Goal: Check status: Check status

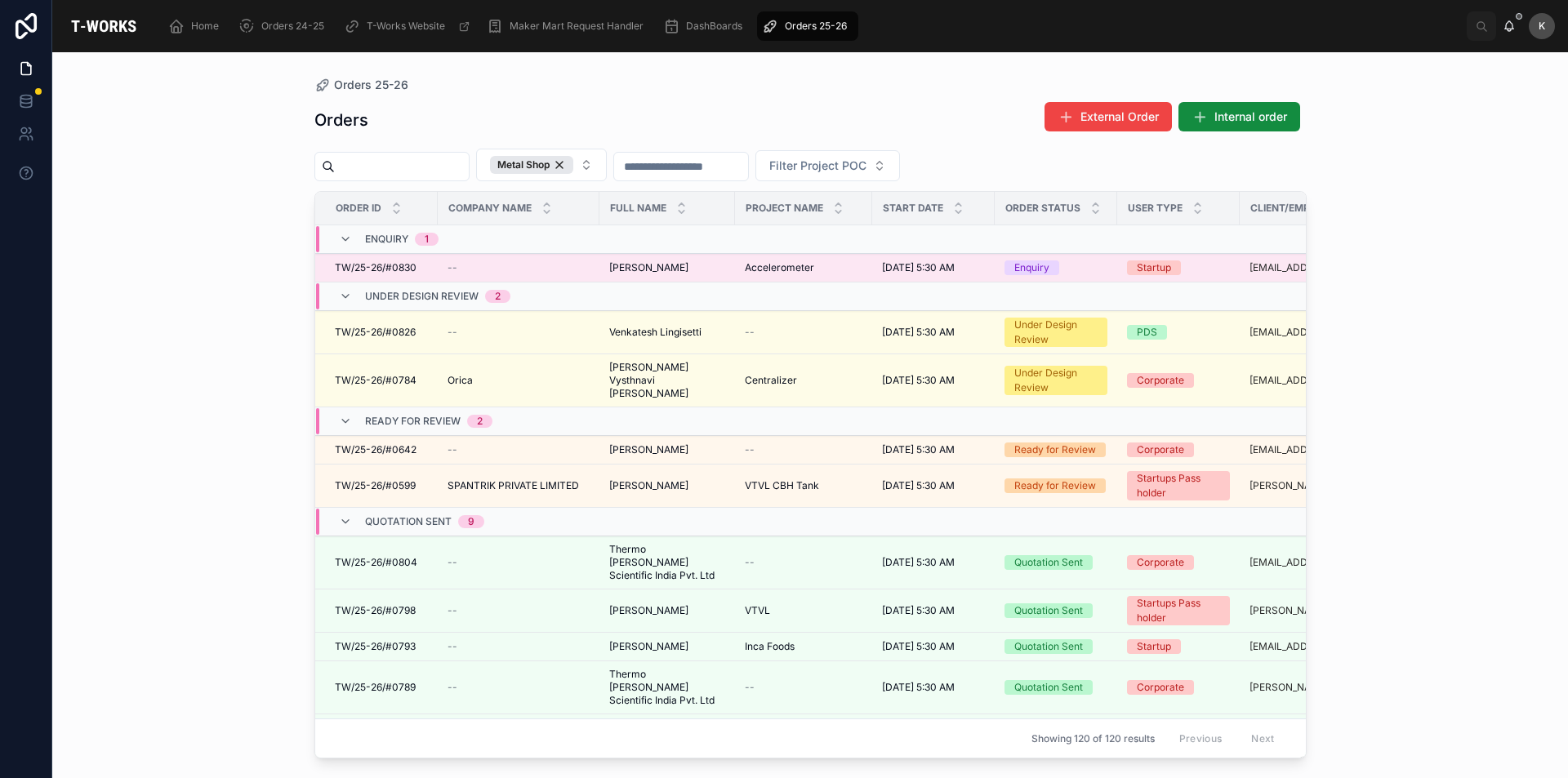
click at [398, 265] on span "TW/25-26/#0830" at bounding box center [376, 268] width 81 height 13
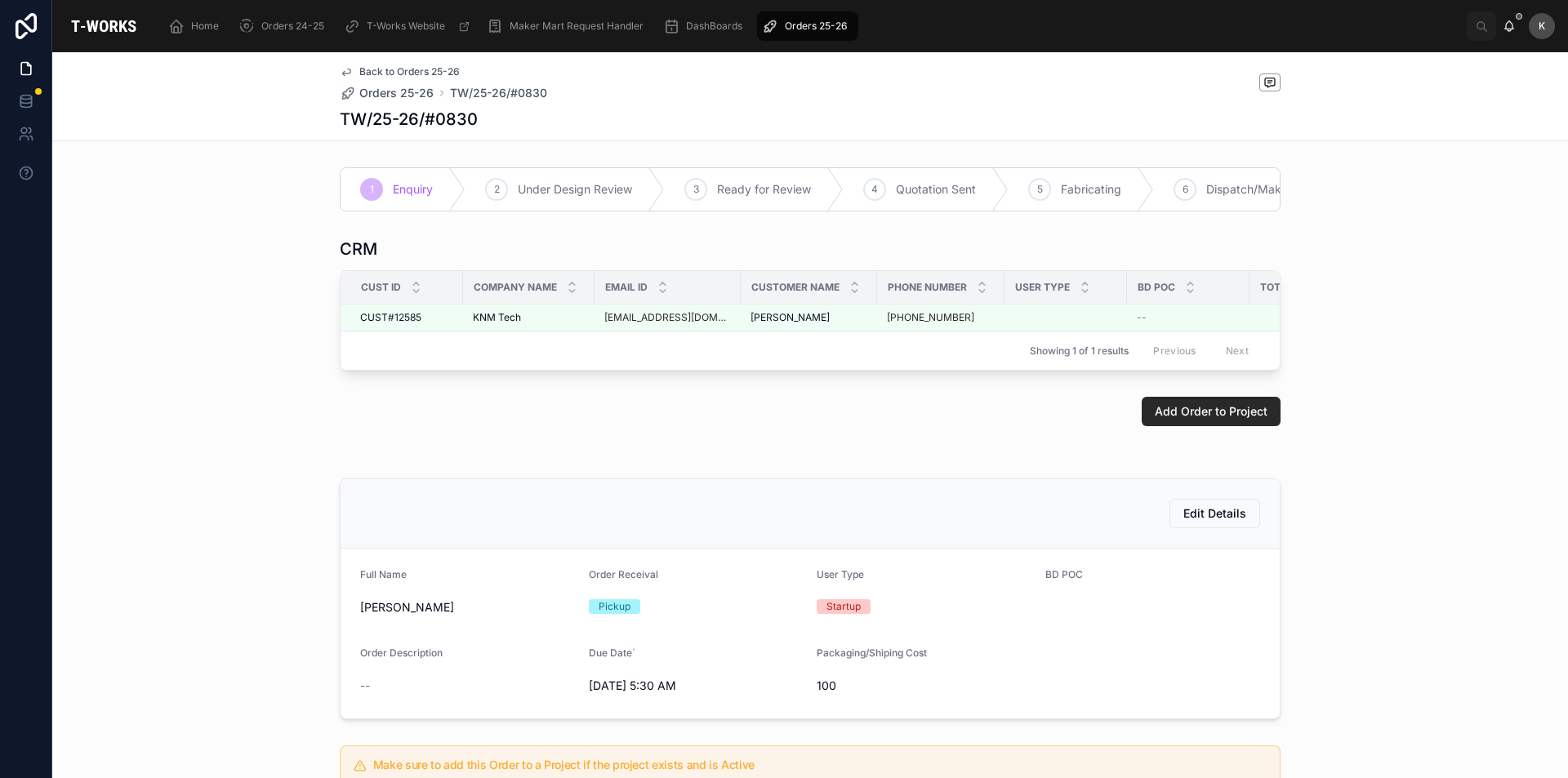
scroll to position [320, 0]
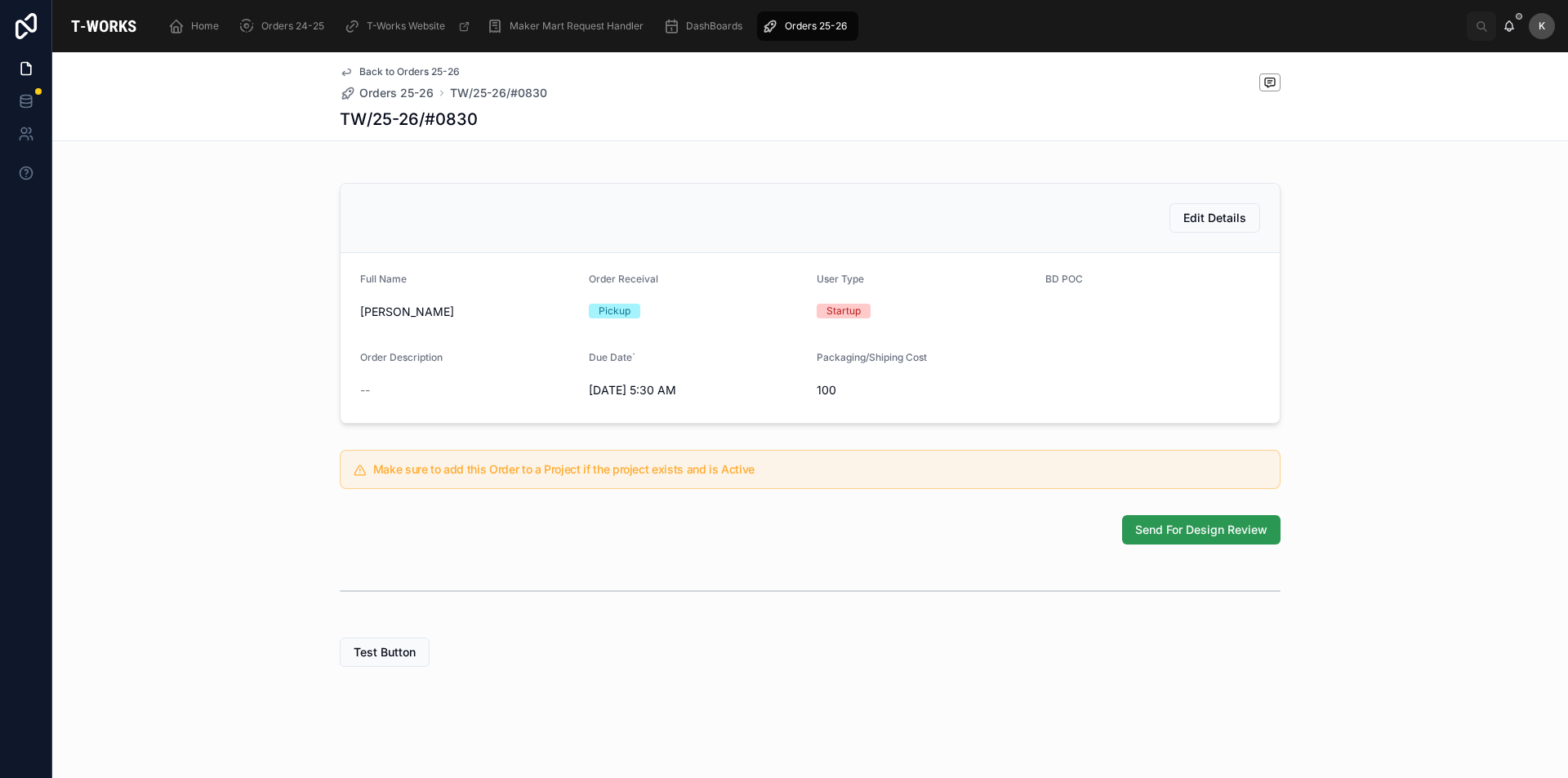
click at [1181, 526] on span "Send For Design Review" at bounding box center [1200, 529] width 132 height 16
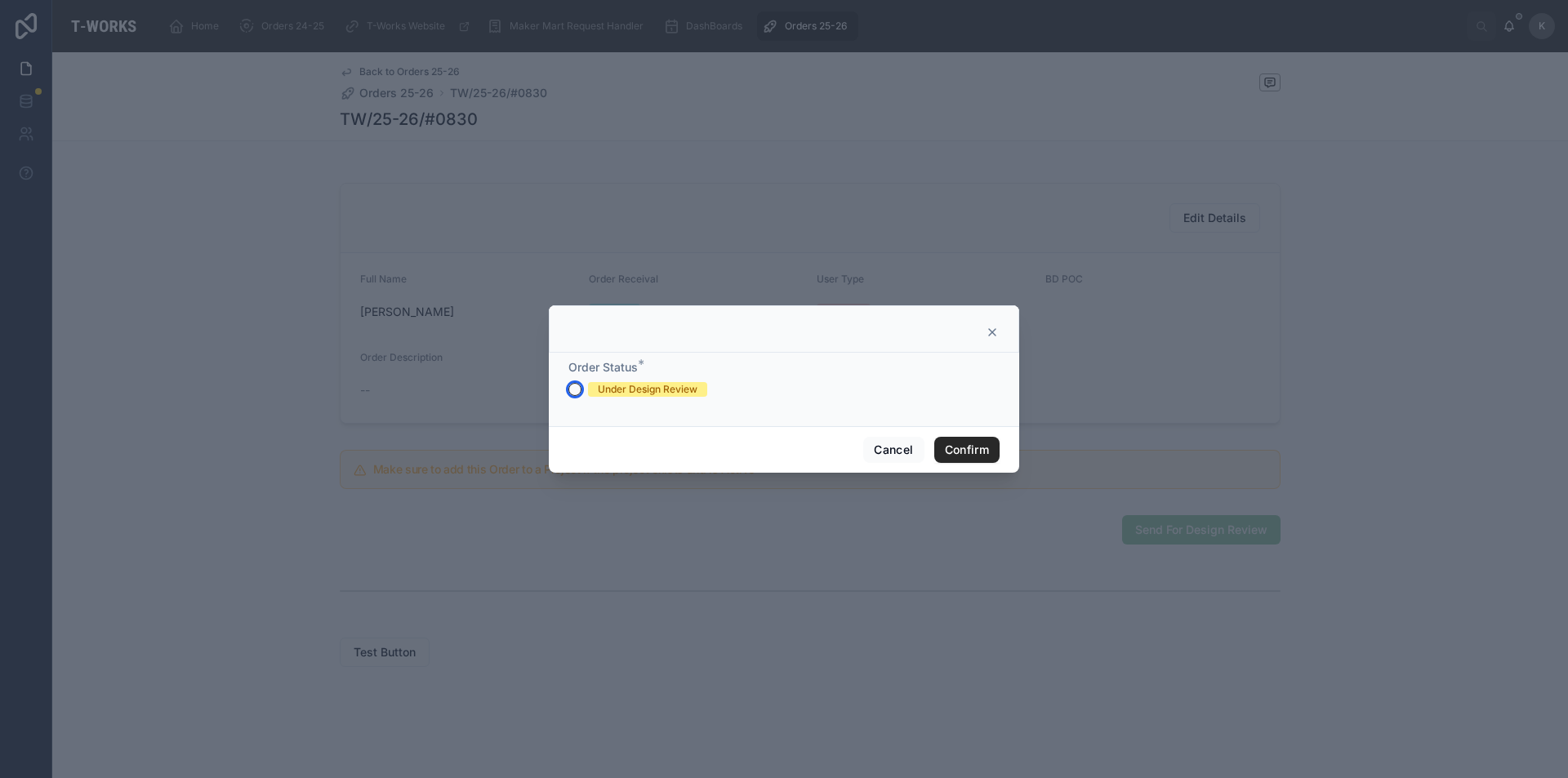
click at [573, 391] on button "Under Design Review" at bounding box center [574, 389] width 13 height 13
click at [949, 443] on button "Confirm" at bounding box center [967, 450] width 65 height 26
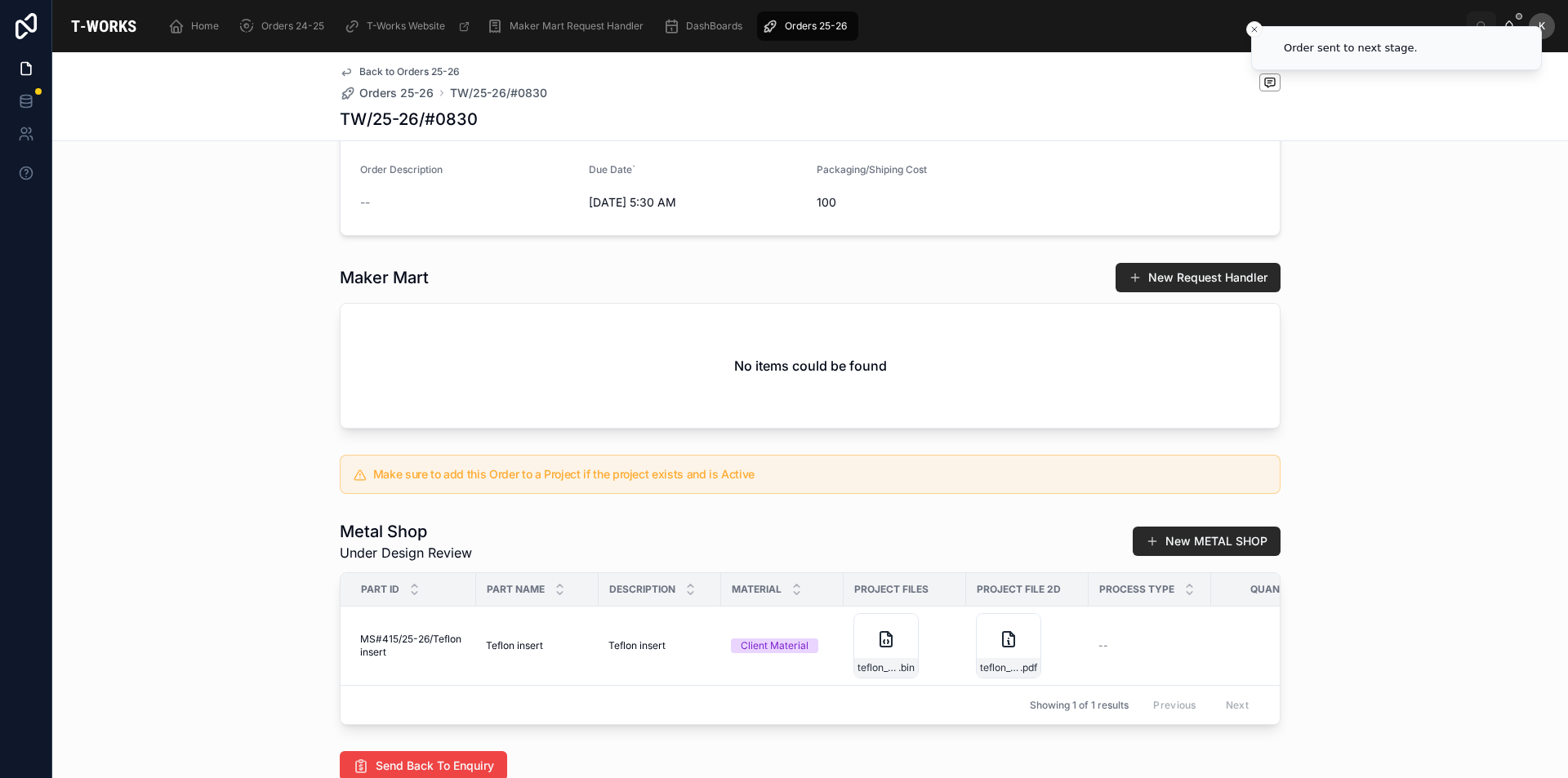
scroll to position [565, 0]
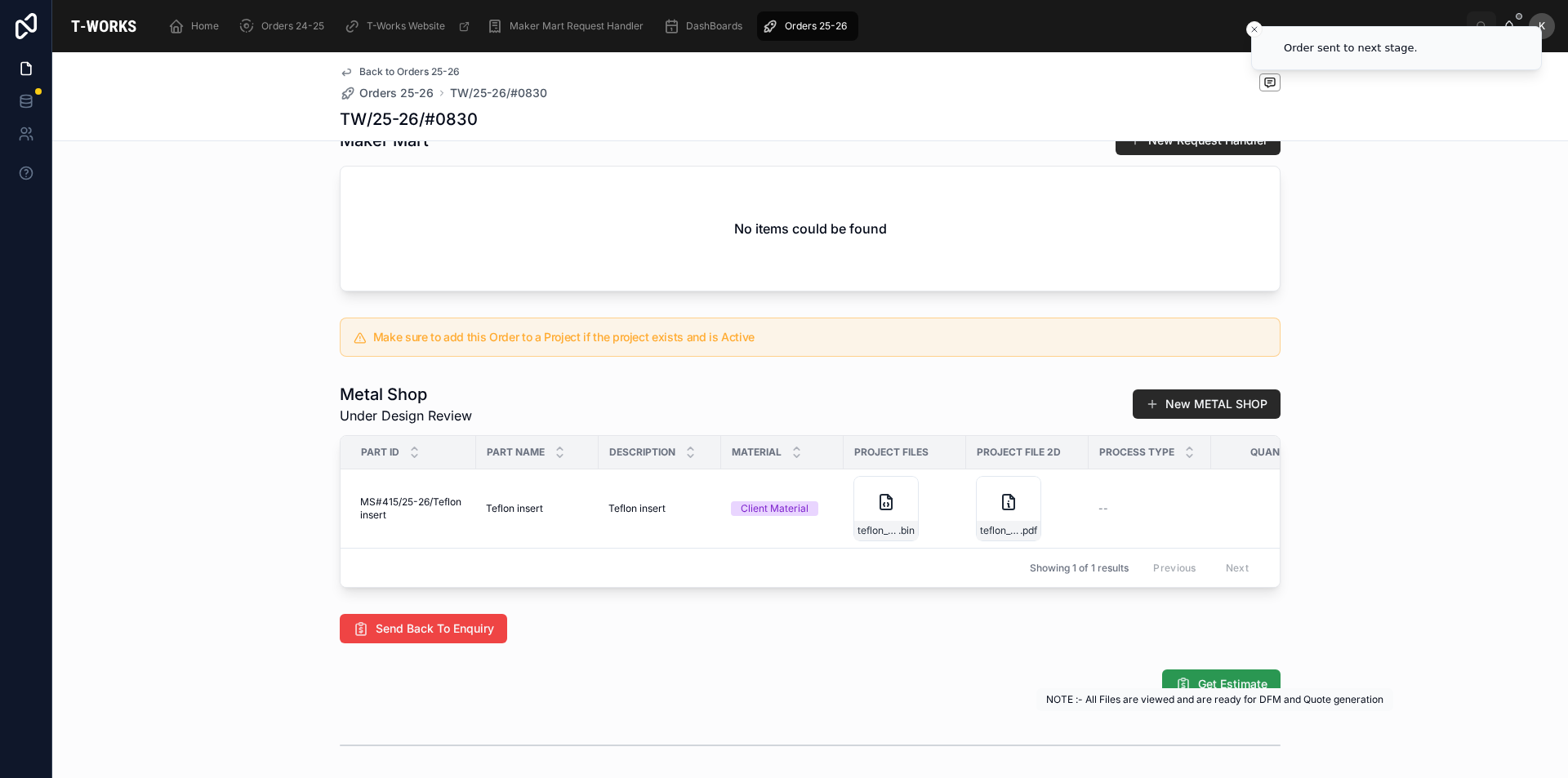
click at [1218, 693] on span "Get Estimate" at bounding box center [1233, 684] width 69 height 16
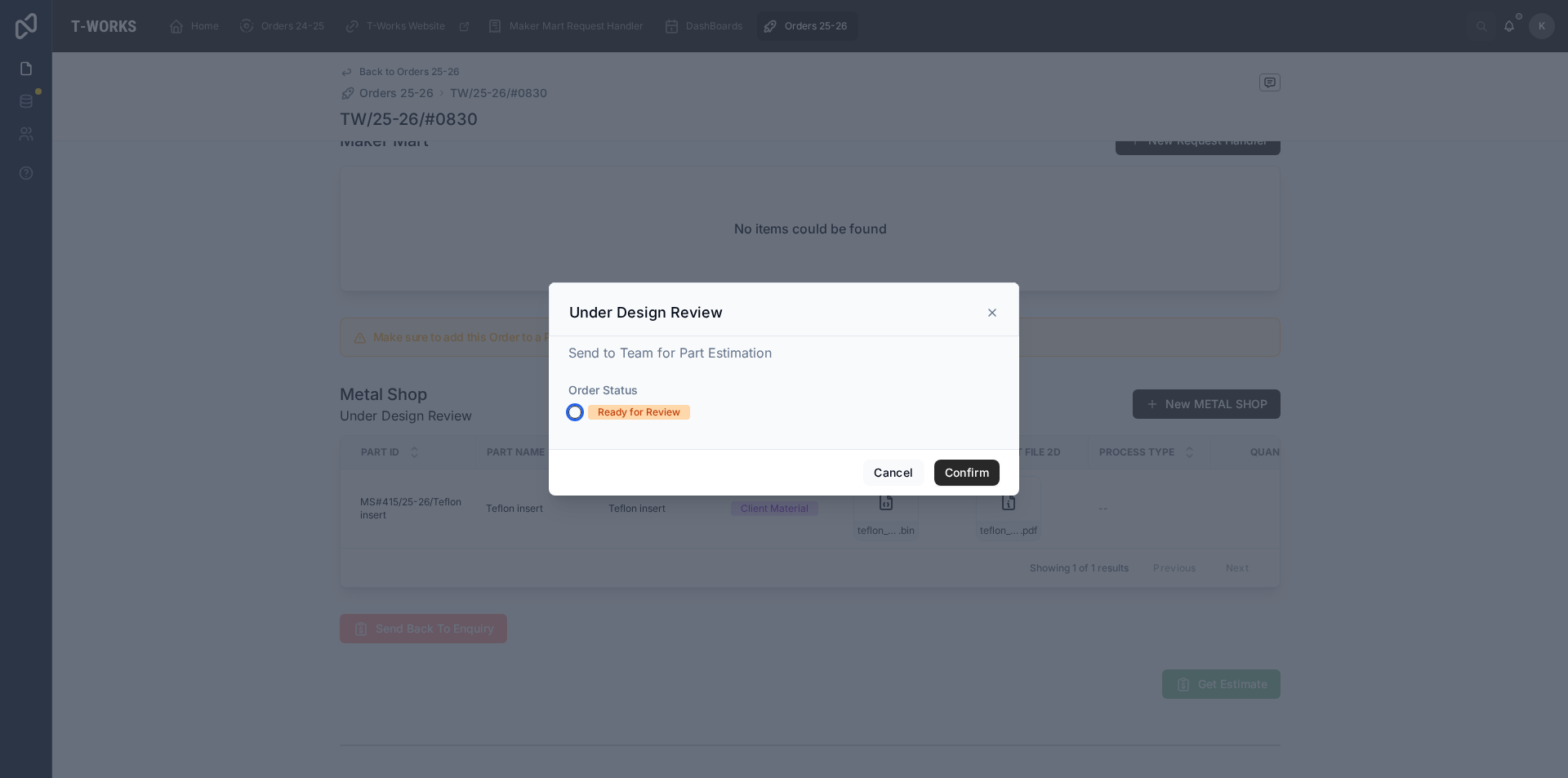
click at [576, 416] on button "Ready for Review" at bounding box center [574, 411] width 13 height 13
click at [969, 475] on button "Confirm" at bounding box center [967, 473] width 65 height 26
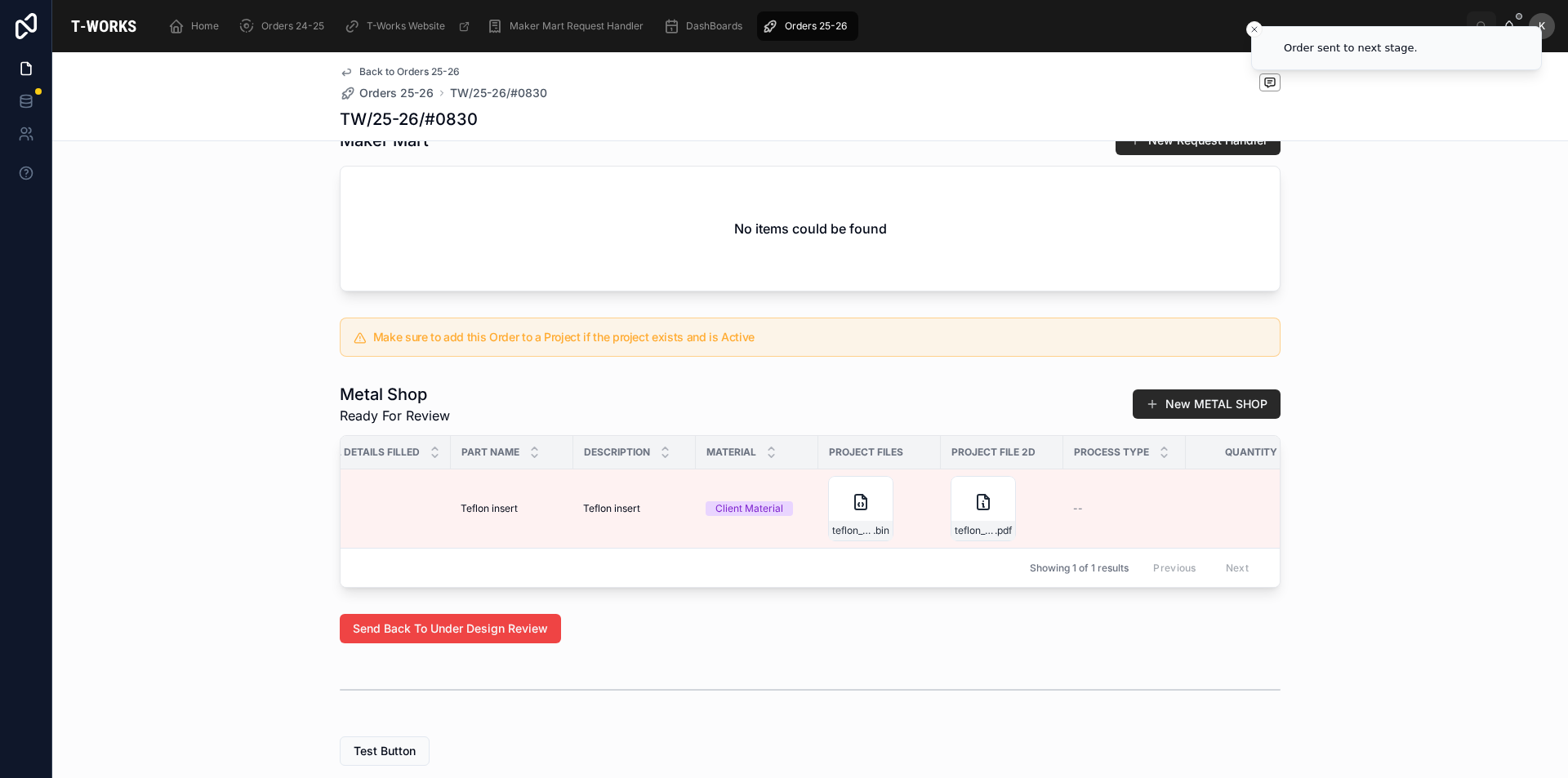
scroll to position [0, 265]
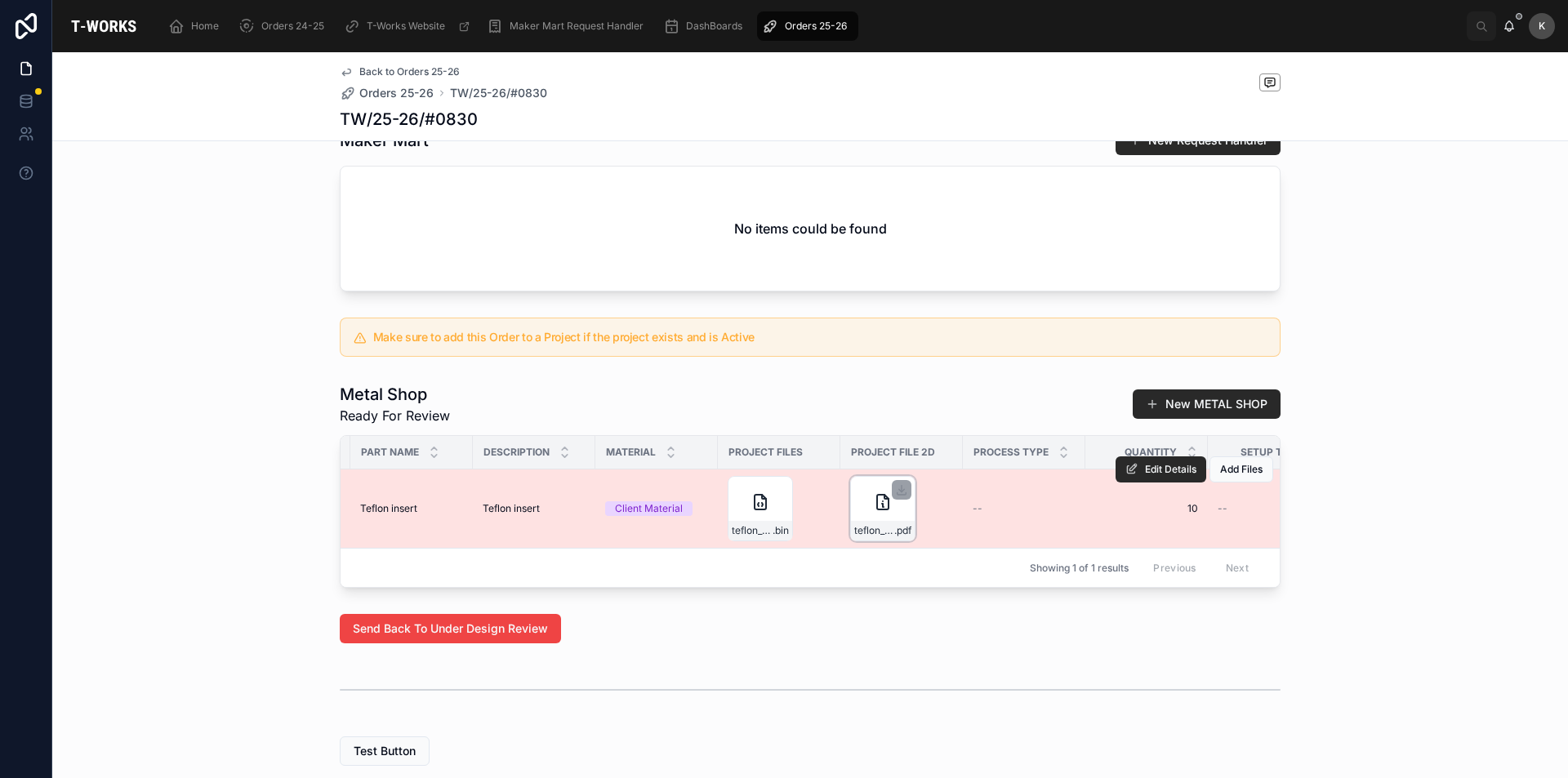
click at [873, 512] on icon at bounding box center [883, 502] width 20 height 20
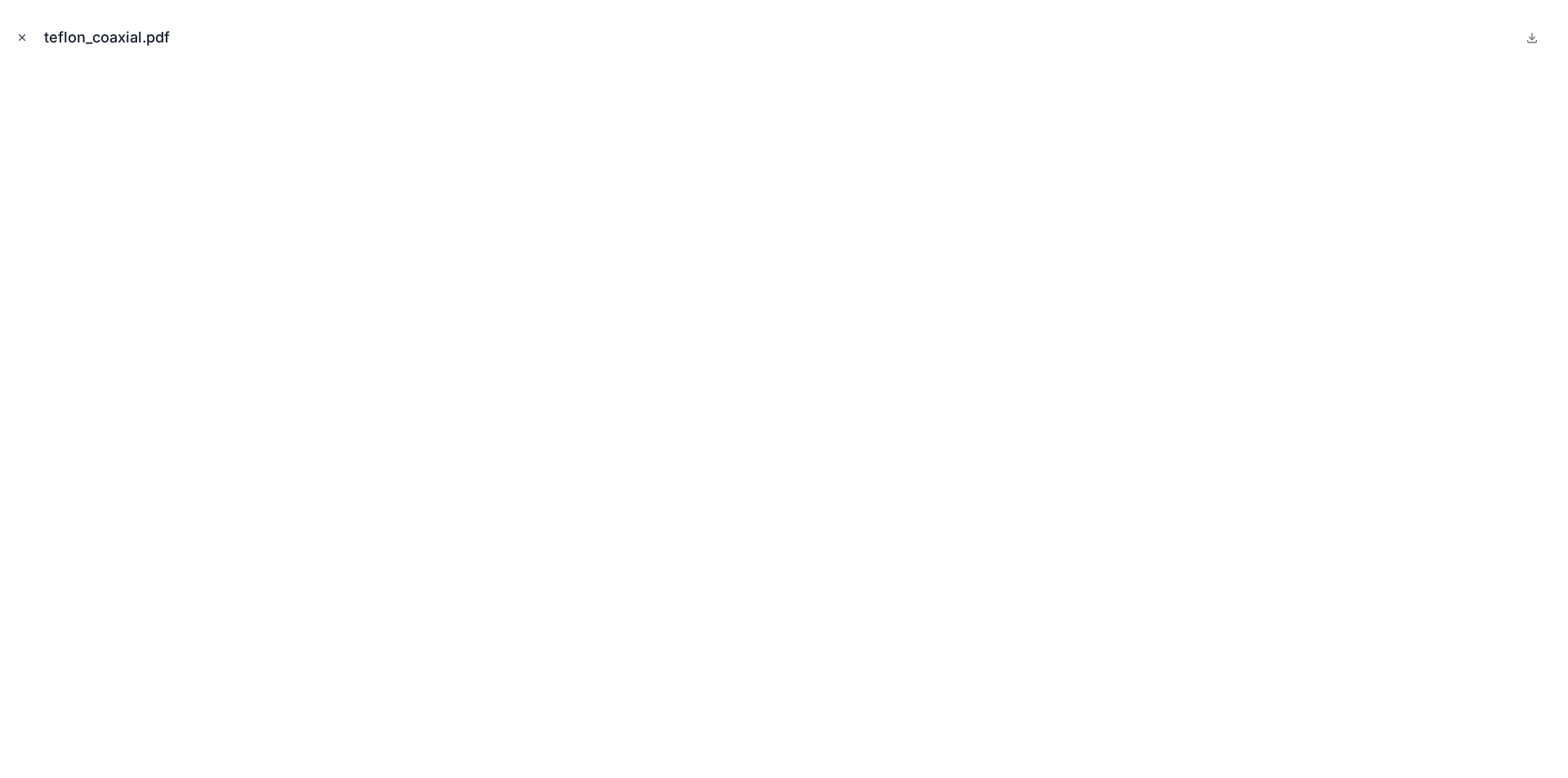
click at [22, 38] on icon "Close modal" at bounding box center [23, 38] width 6 height 6
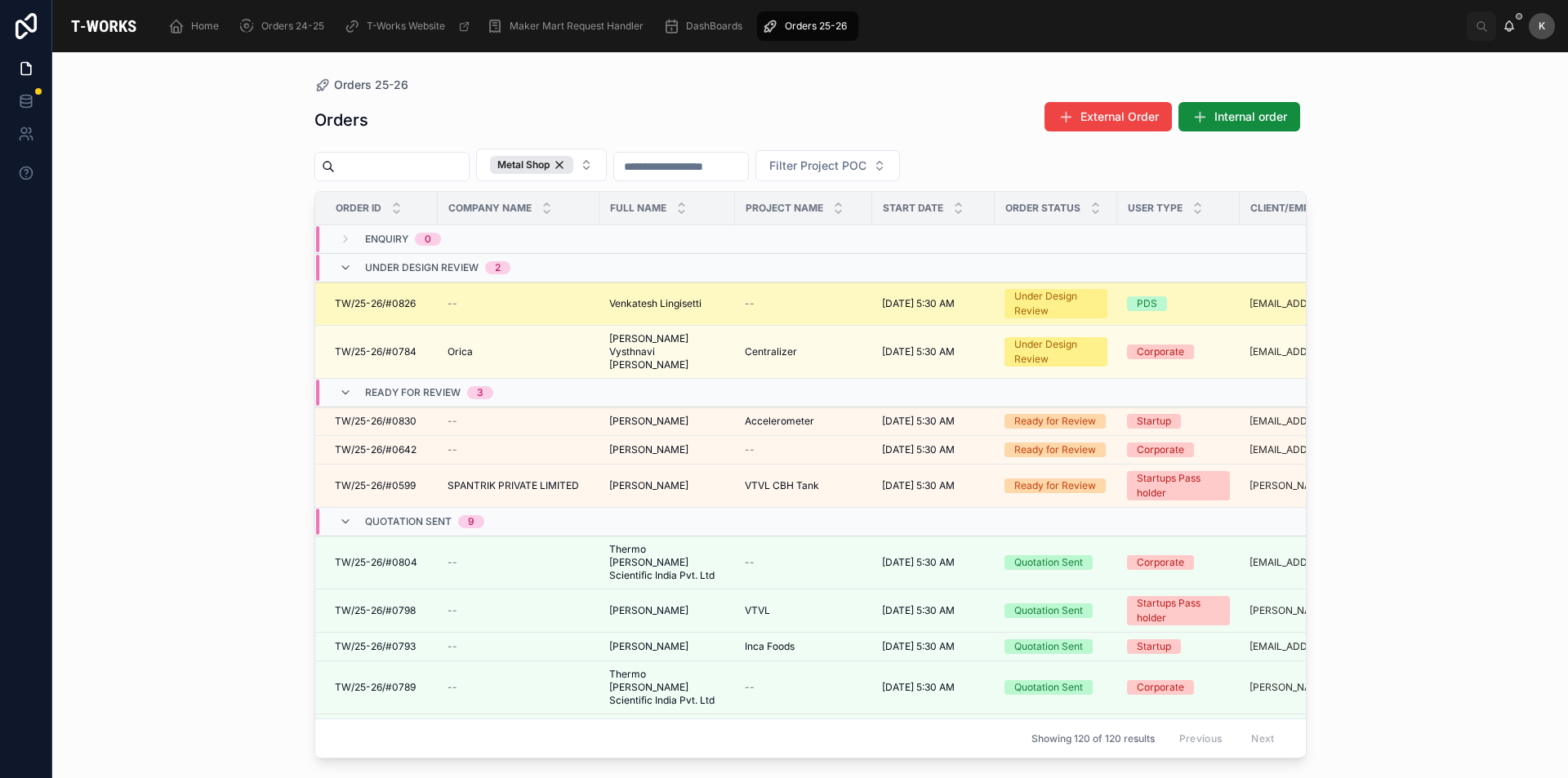
click at [645, 308] on span "Venkatesh Lingisetti" at bounding box center [655, 303] width 92 height 13
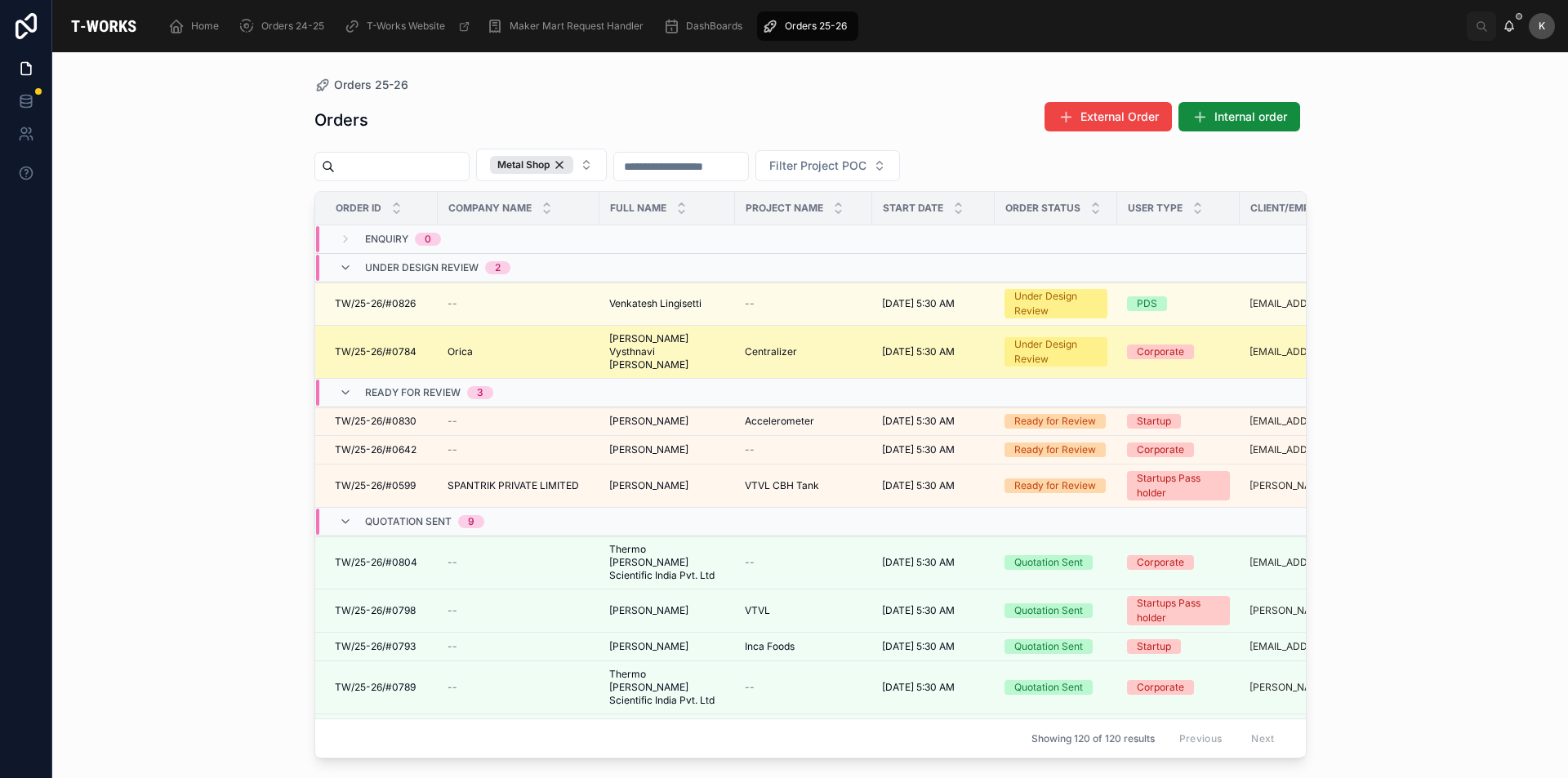
click at [658, 351] on span "[PERSON_NAME] Vysthnavi [PERSON_NAME]" at bounding box center [667, 352] width 116 height 40
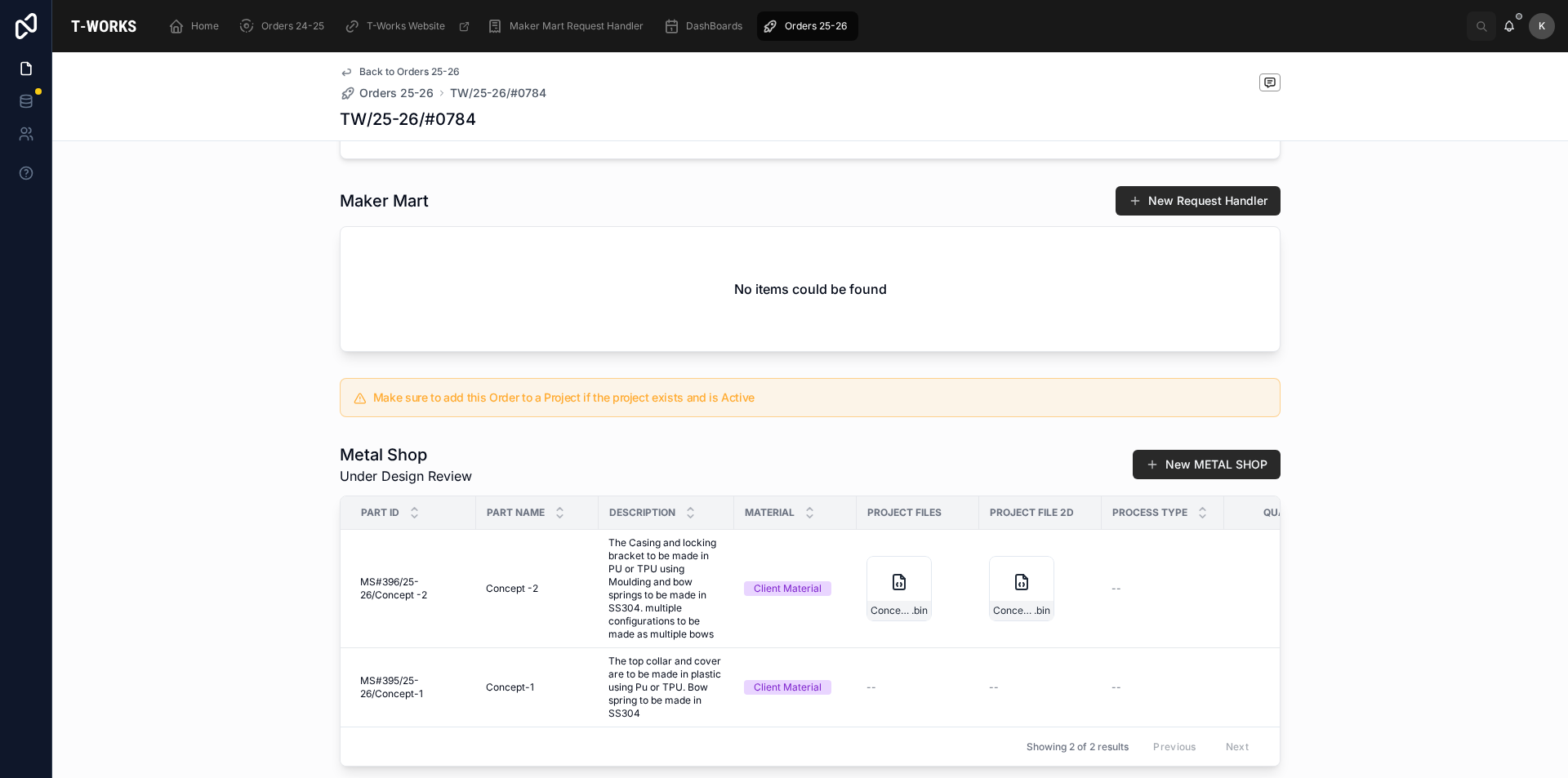
scroll to position [653, 0]
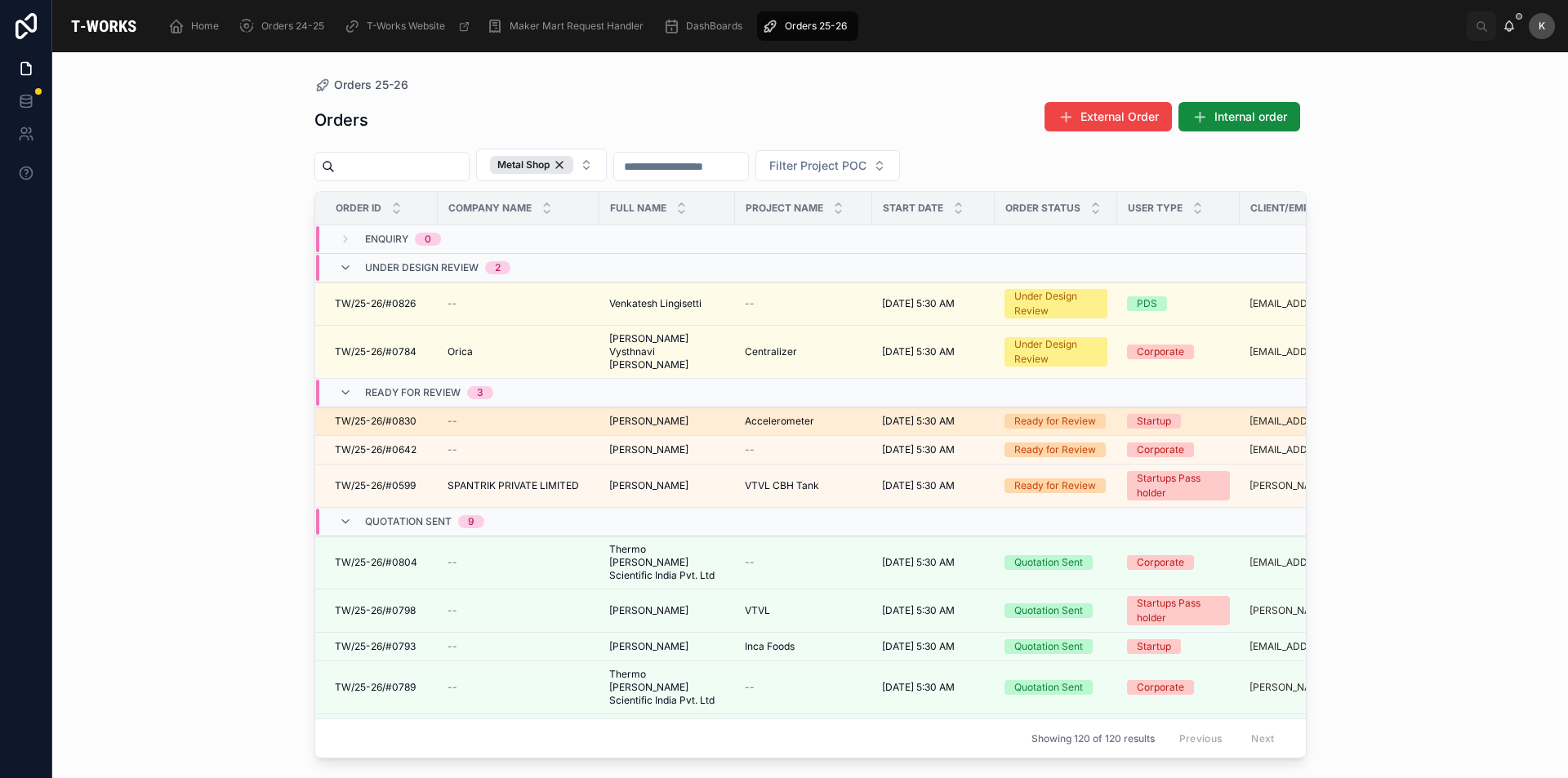
click at [645, 416] on span "[PERSON_NAME]" at bounding box center [649, 421] width 79 height 13
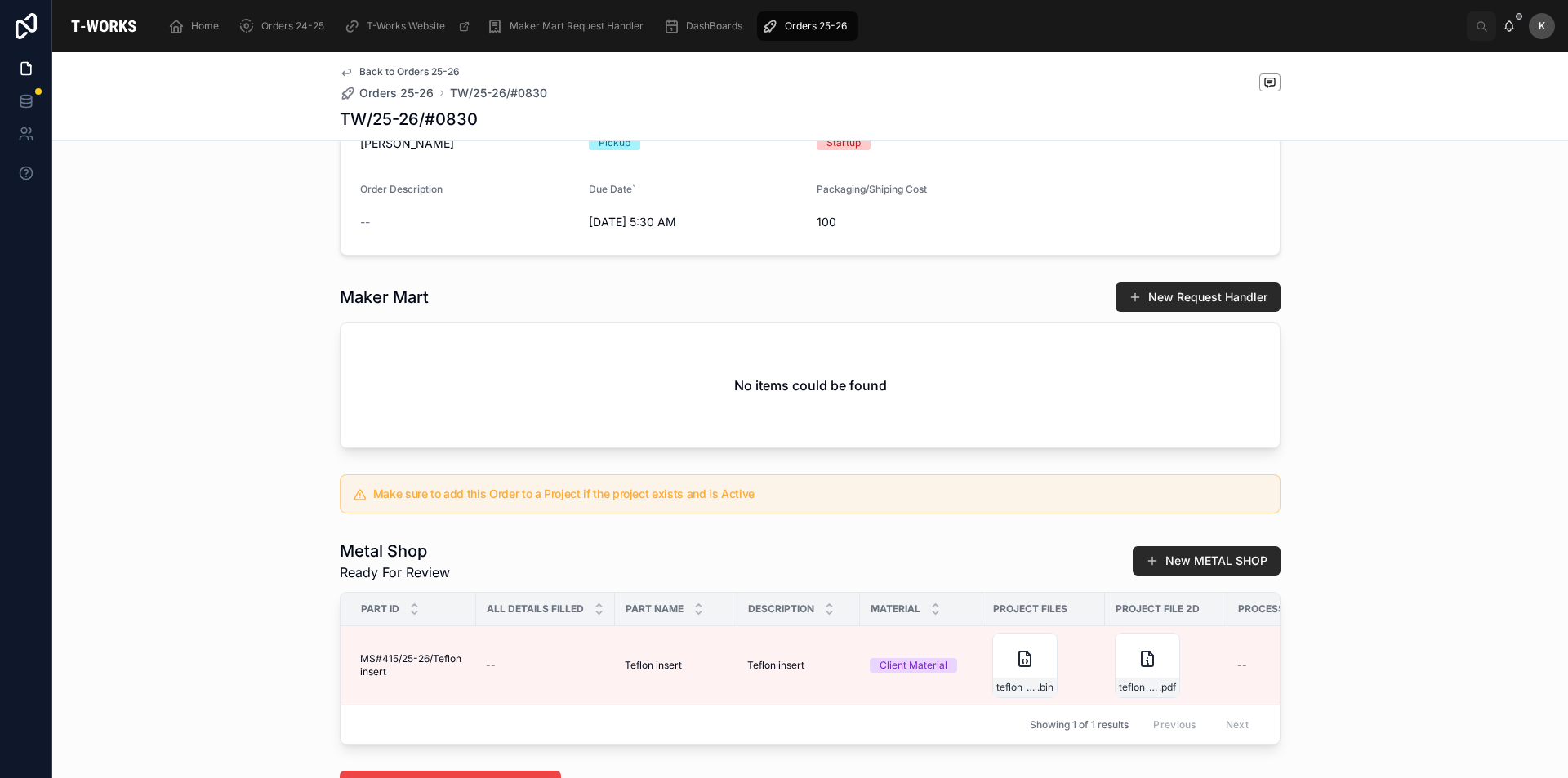
scroll to position [653, 0]
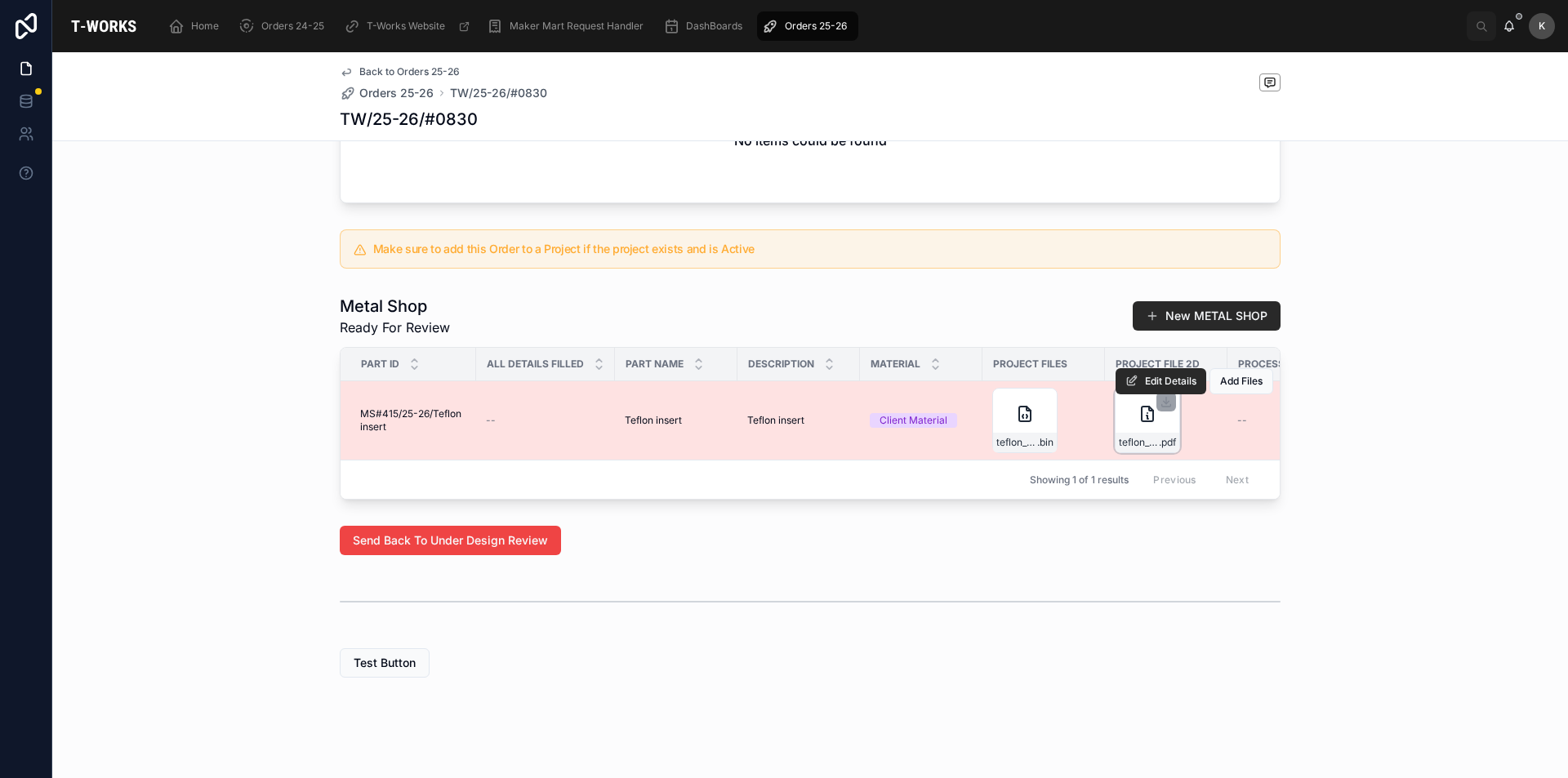
click at [1123, 449] on div "teflon_coaxial .pdf" at bounding box center [1148, 420] width 65 height 65
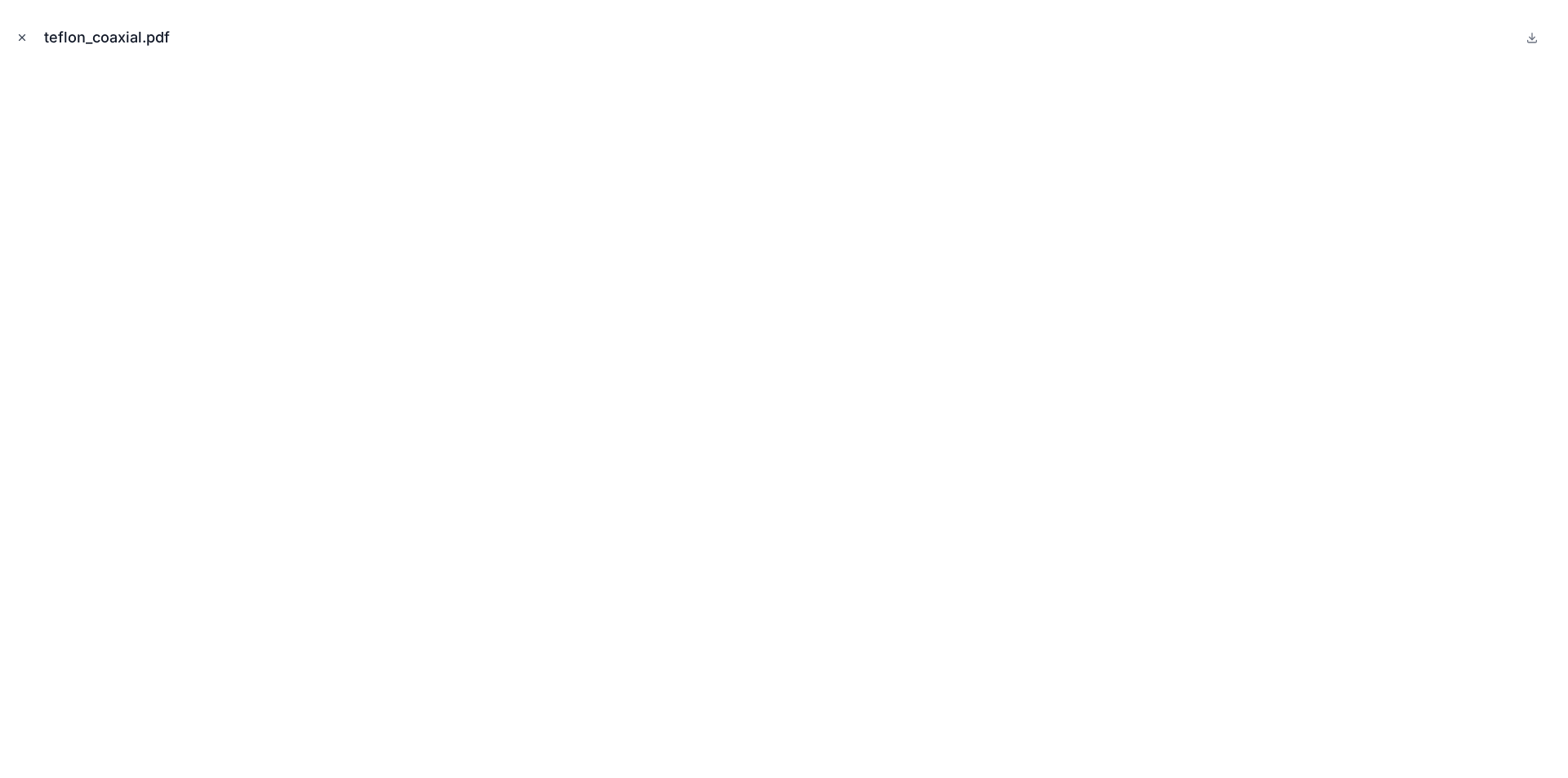
click at [21, 34] on icon "Close modal" at bounding box center [22, 38] width 12 height 12
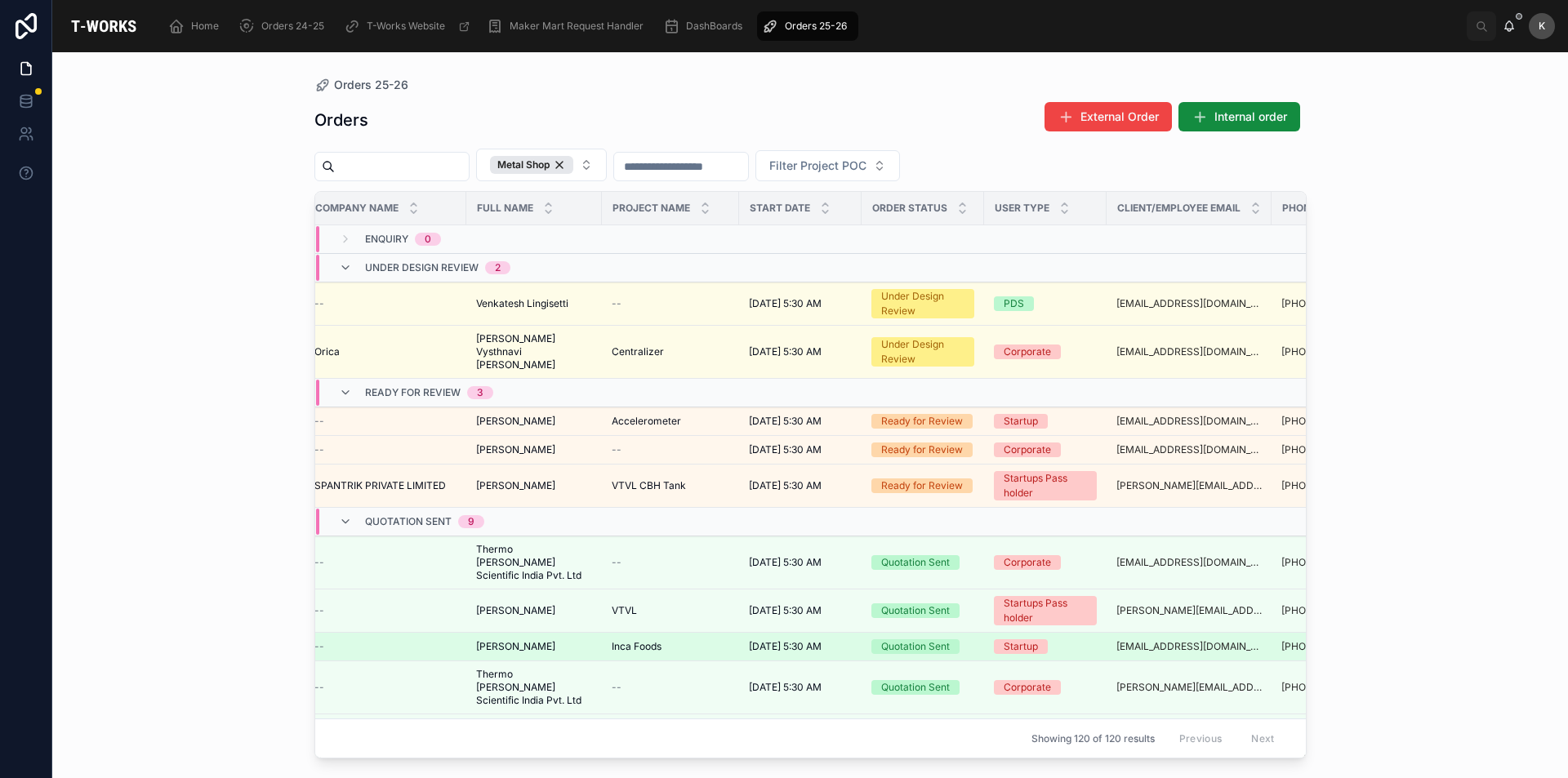
scroll to position [0, 90]
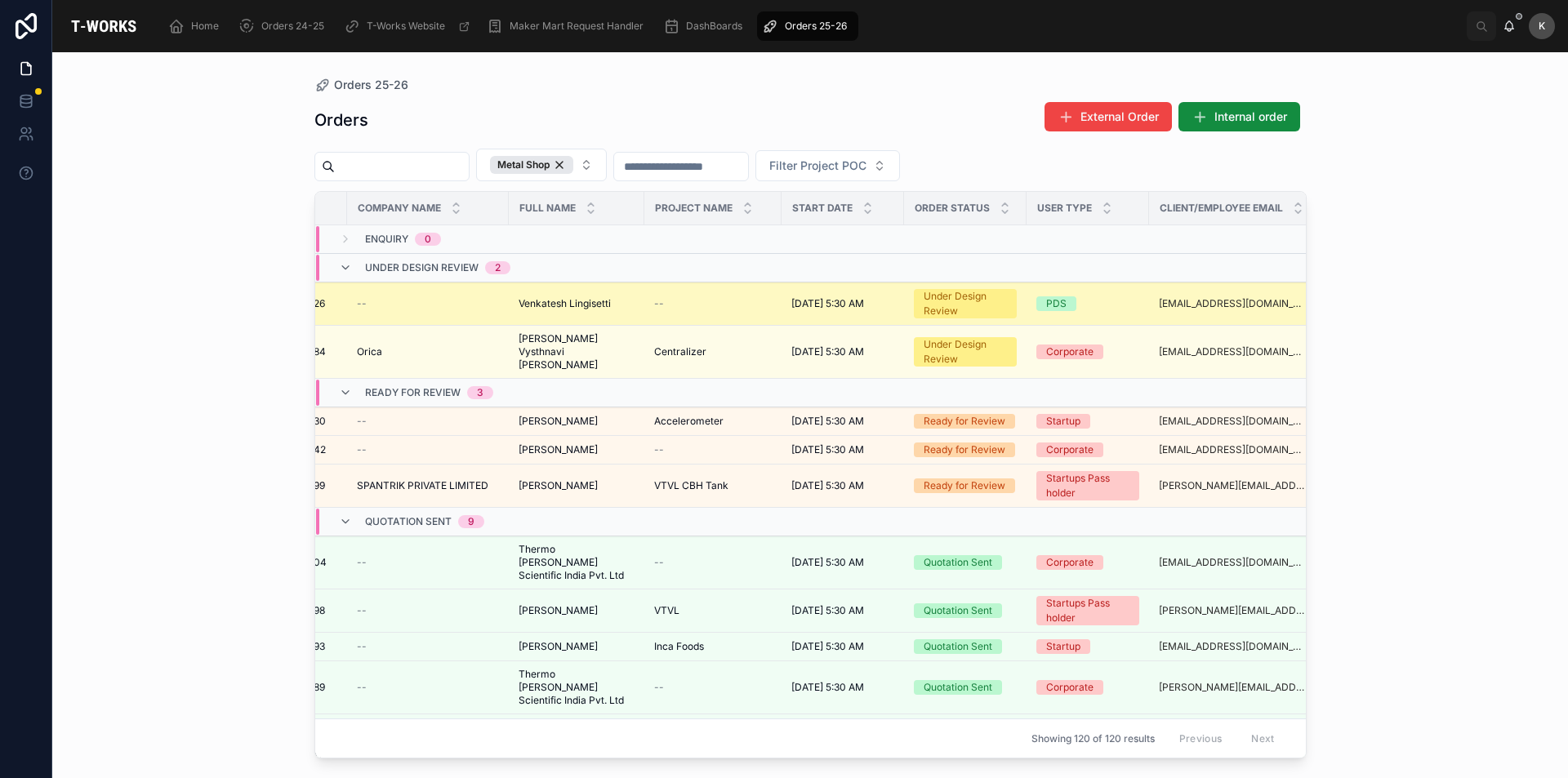
click at [573, 310] on td "Venkatesh Lingisetti Venkatesh Lingisetti" at bounding box center [576, 304] width 136 height 44
click at [578, 303] on span "Venkatesh Lingisetti" at bounding box center [564, 303] width 92 height 13
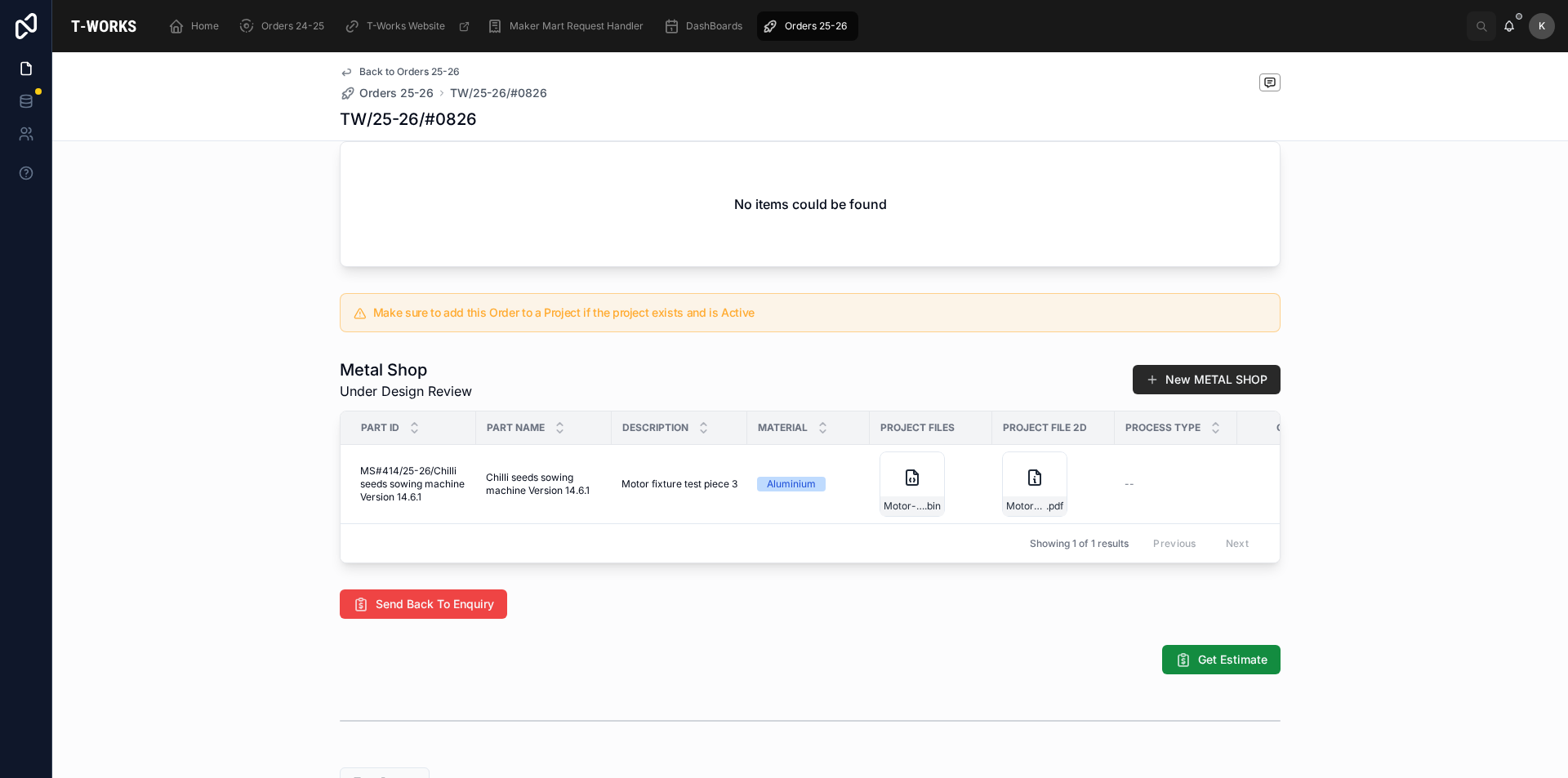
scroll to position [572, 0]
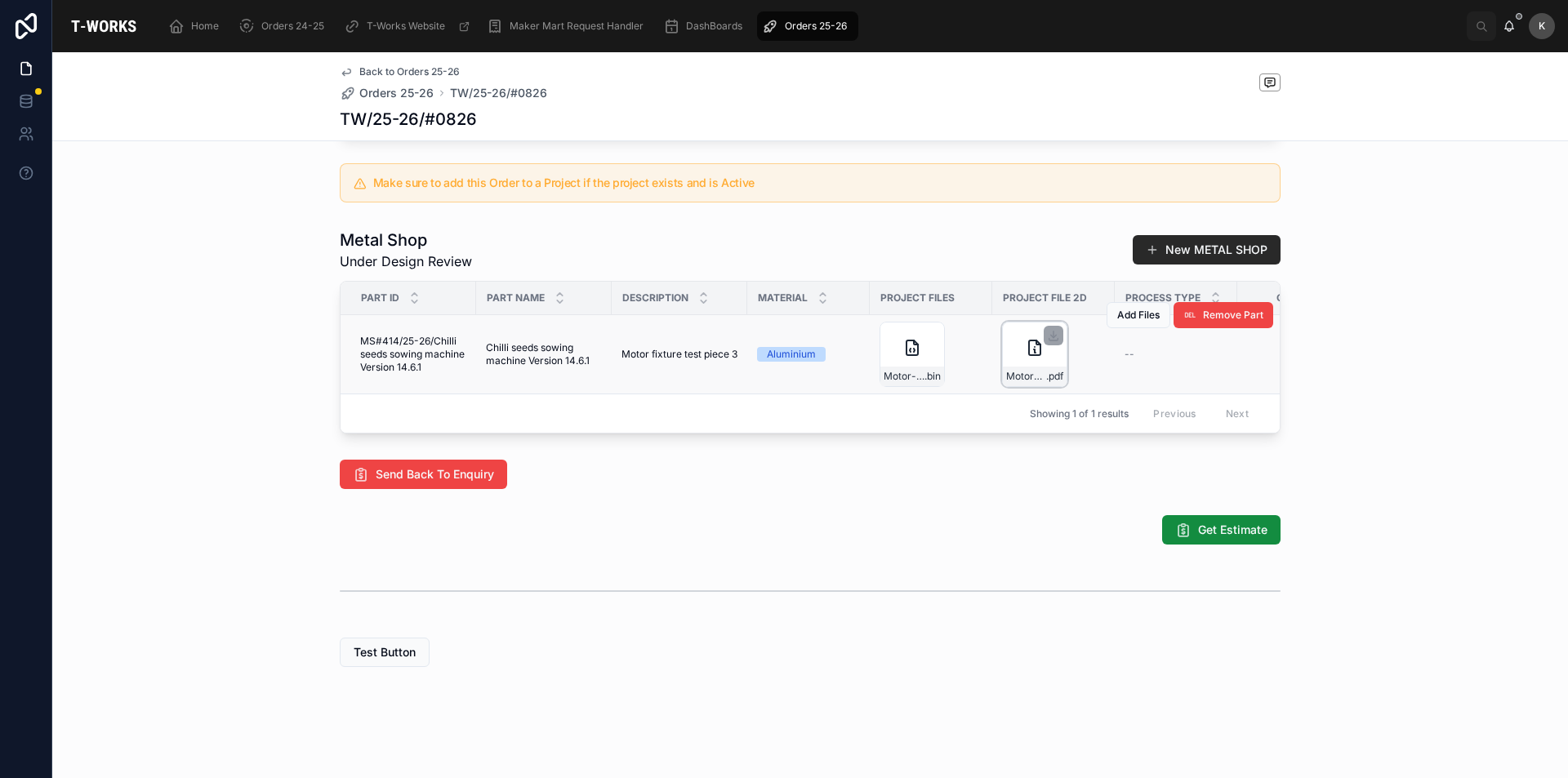
click at [1013, 362] on div "Motor-fixture-test-piece-3 .pdf" at bounding box center [1035, 355] width 65 height 65
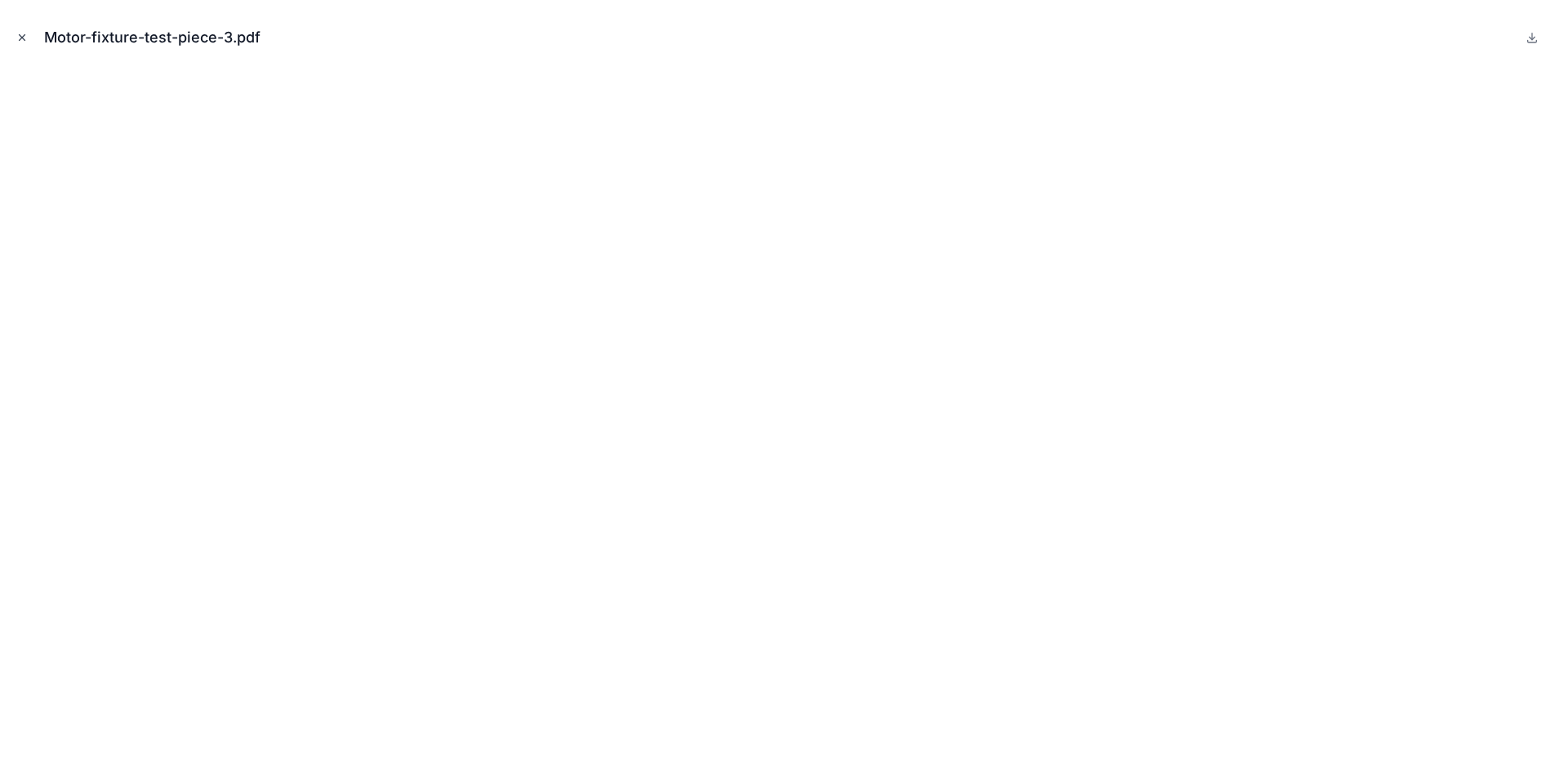
click at [26, 38] on icon "Close modal" at bounding box center [22, 38] width 12 height 12
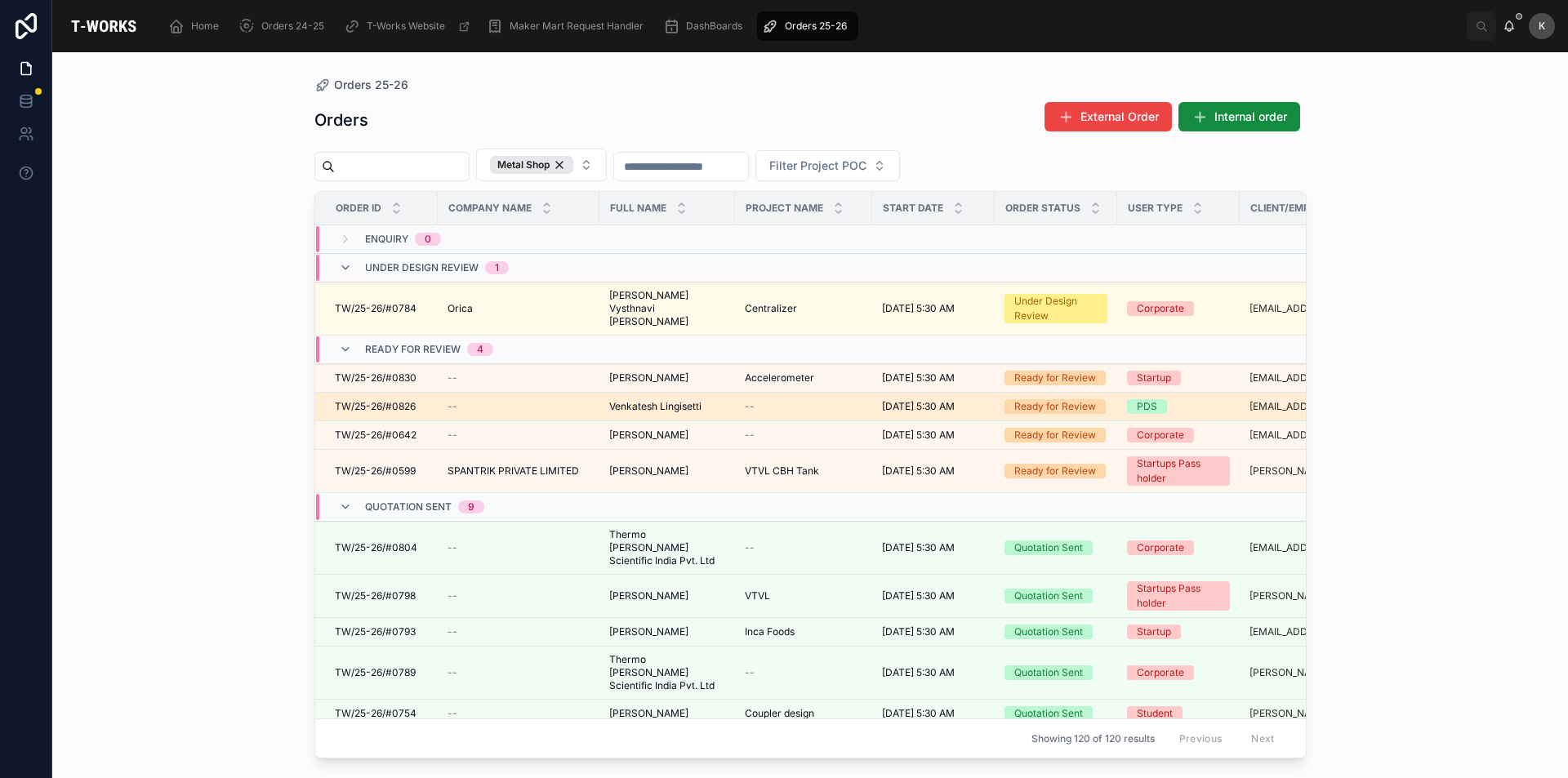
click at [688, 400] on span "Venkatesh Lingisetti" at bounding box center [655, 406] width 92 height 13
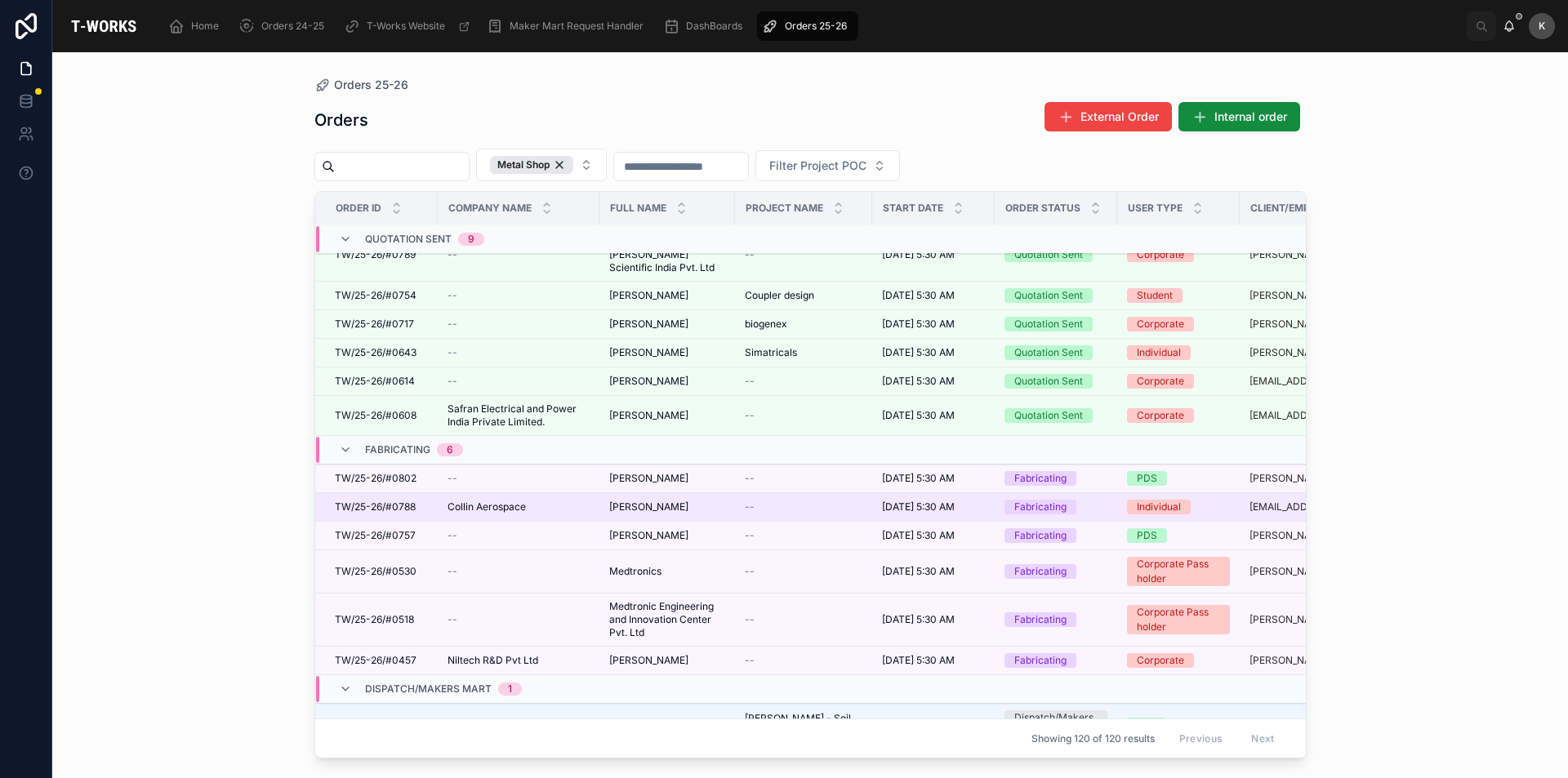
scroll to position [425, 0]
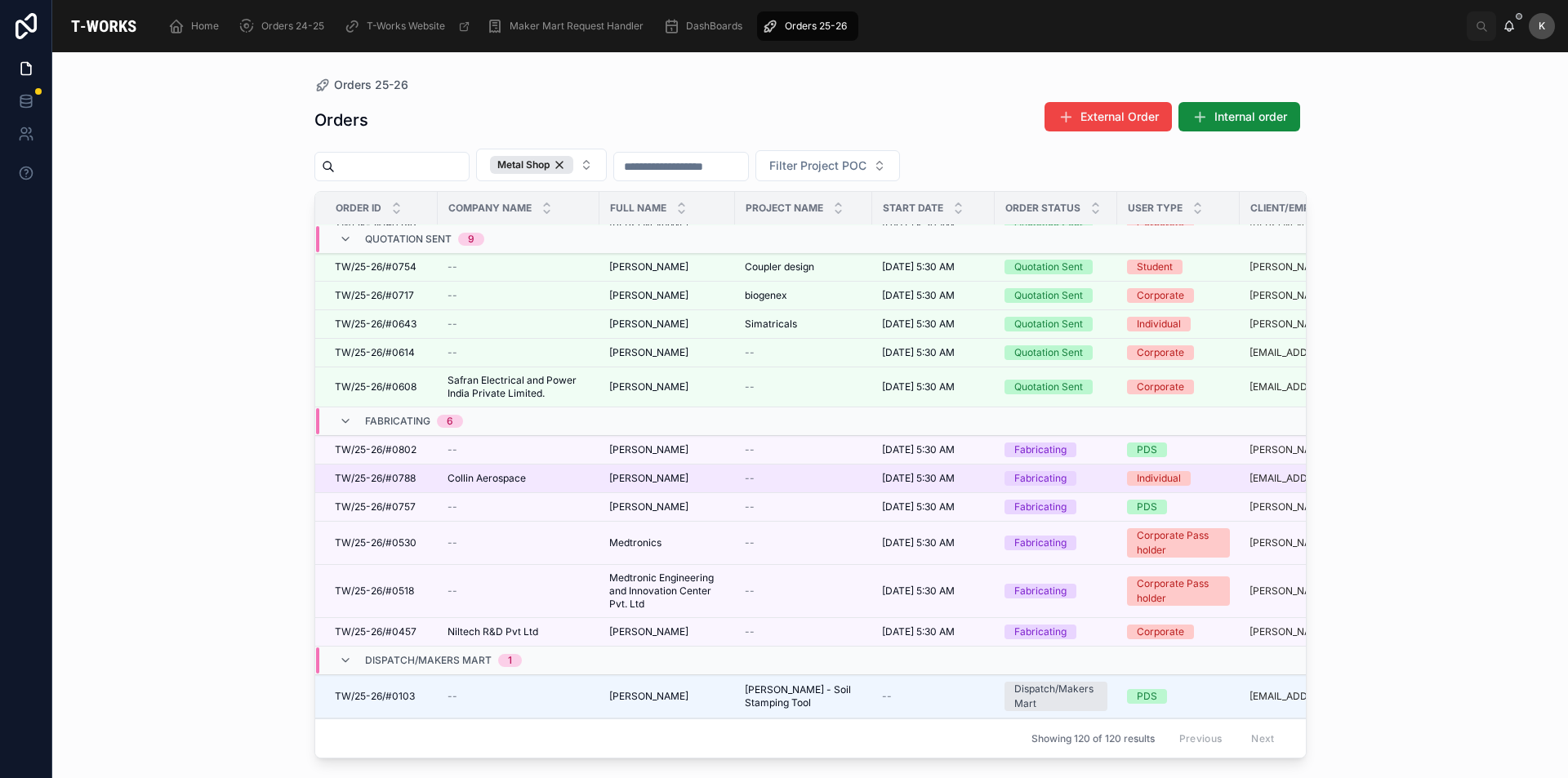
click at [378, 482] on span "TW/25-26/#0788" at bounding box center [376, 478] width 81 height 13
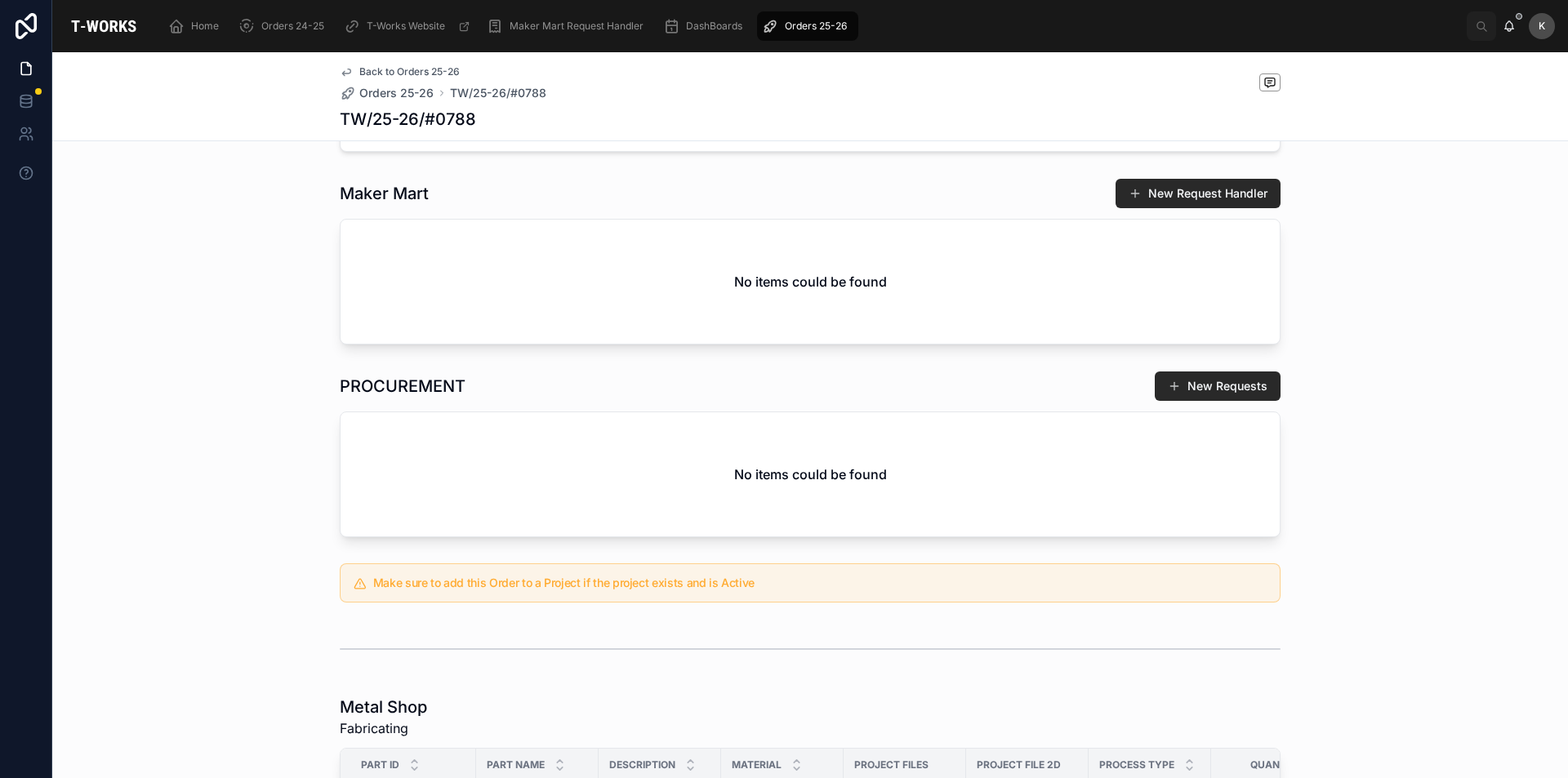
scroll to position [734, 0]
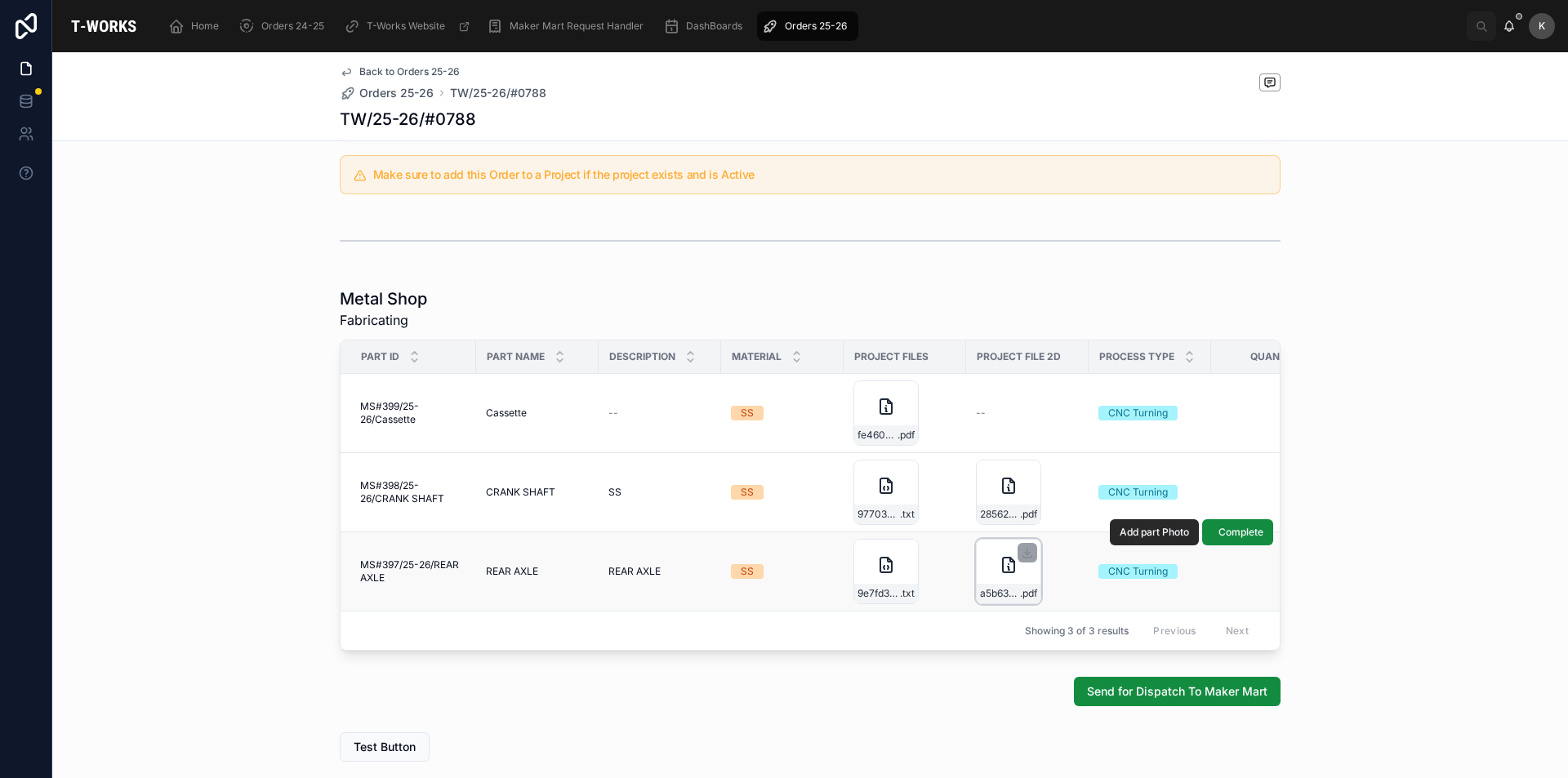
click at [988, 563] on div "a5b63c0d-24ea-4c57-9f58-6b438f39d8c0-REAR-AXLE .pdf" at bounding box center [1009, 572] width 65 height 65
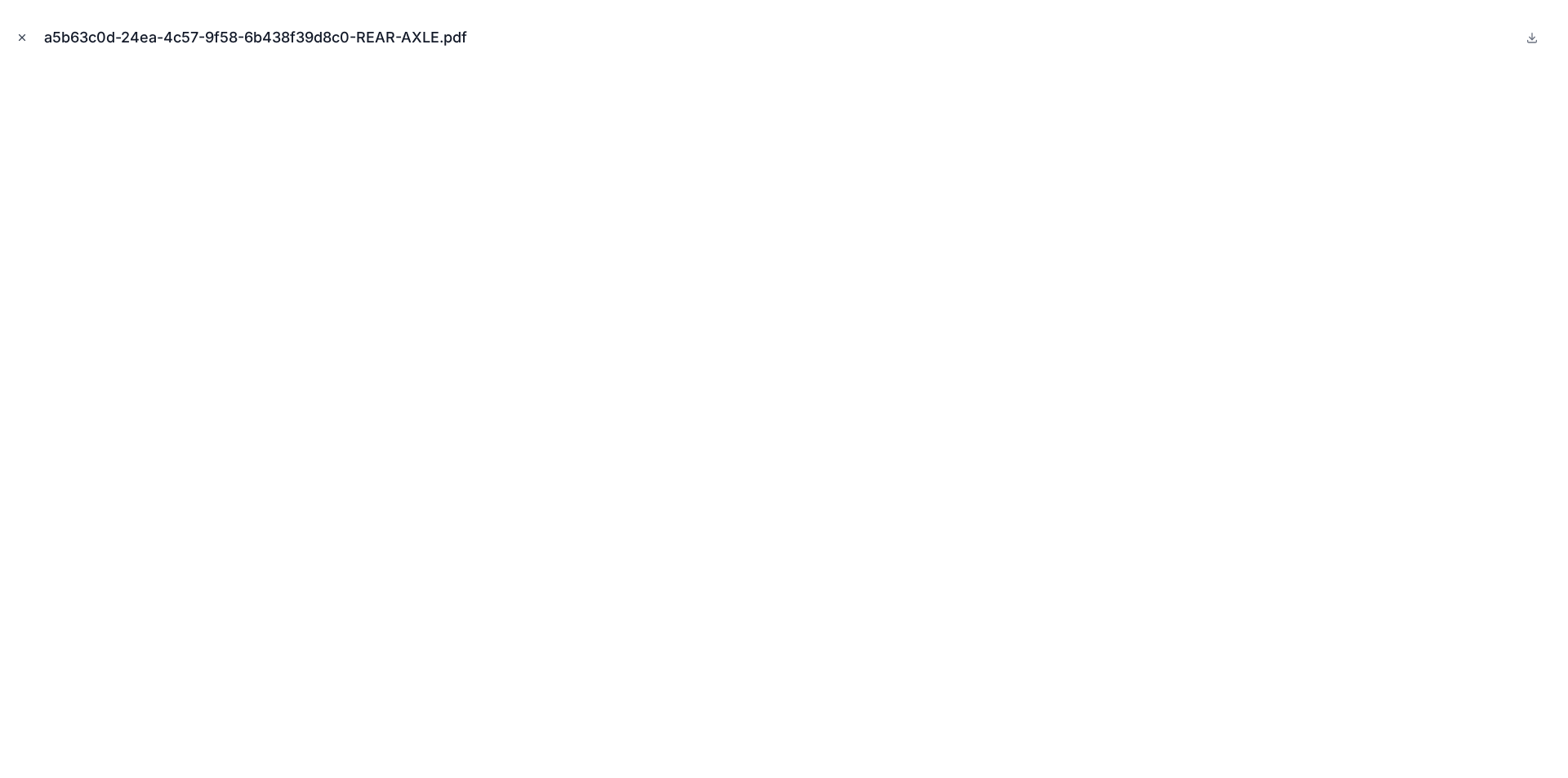
click at [19, 30] on button "Close modal" at bounding box center [22, 38] width 18 height 18
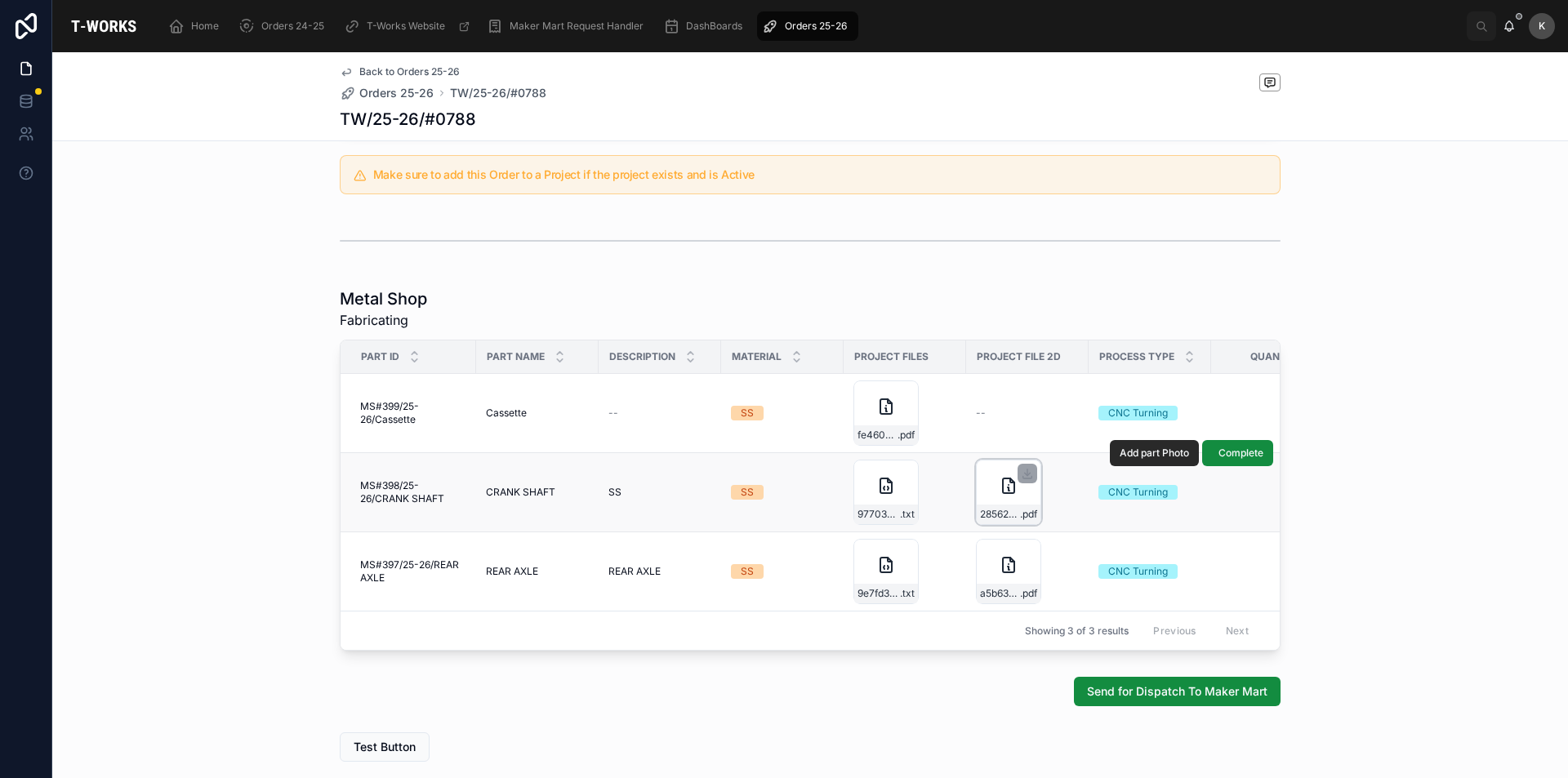
click at [988, 485] on div "2856280a-2186-4736-9d74-30fbe4d0b2c2-CRANK-SHAFT .pdf" at bounding box center [1009, 493] width 65 height 65
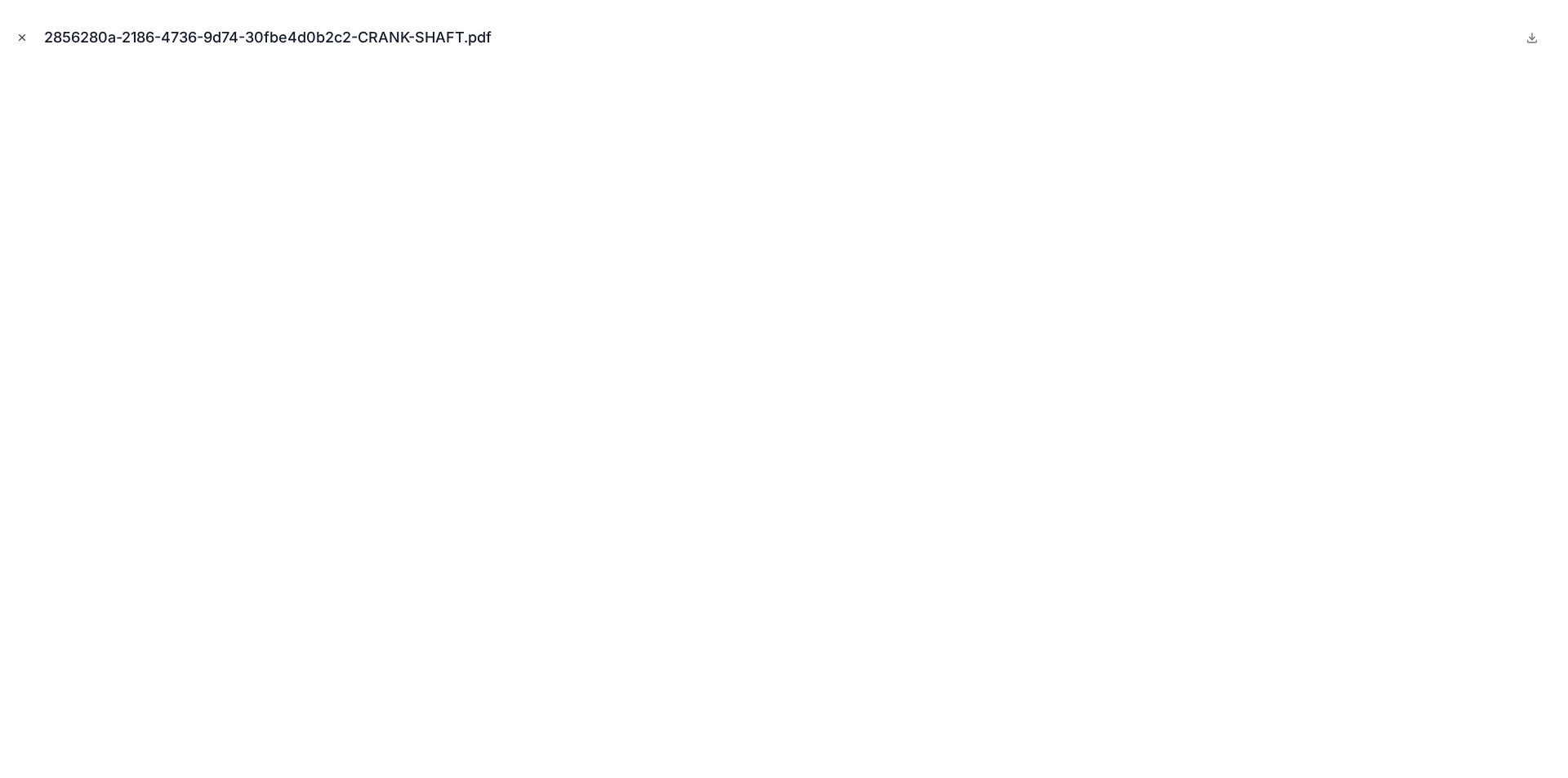
click at [24, 40] on icon "Close modal" at bounding box center [22, 38] width 12 height 12
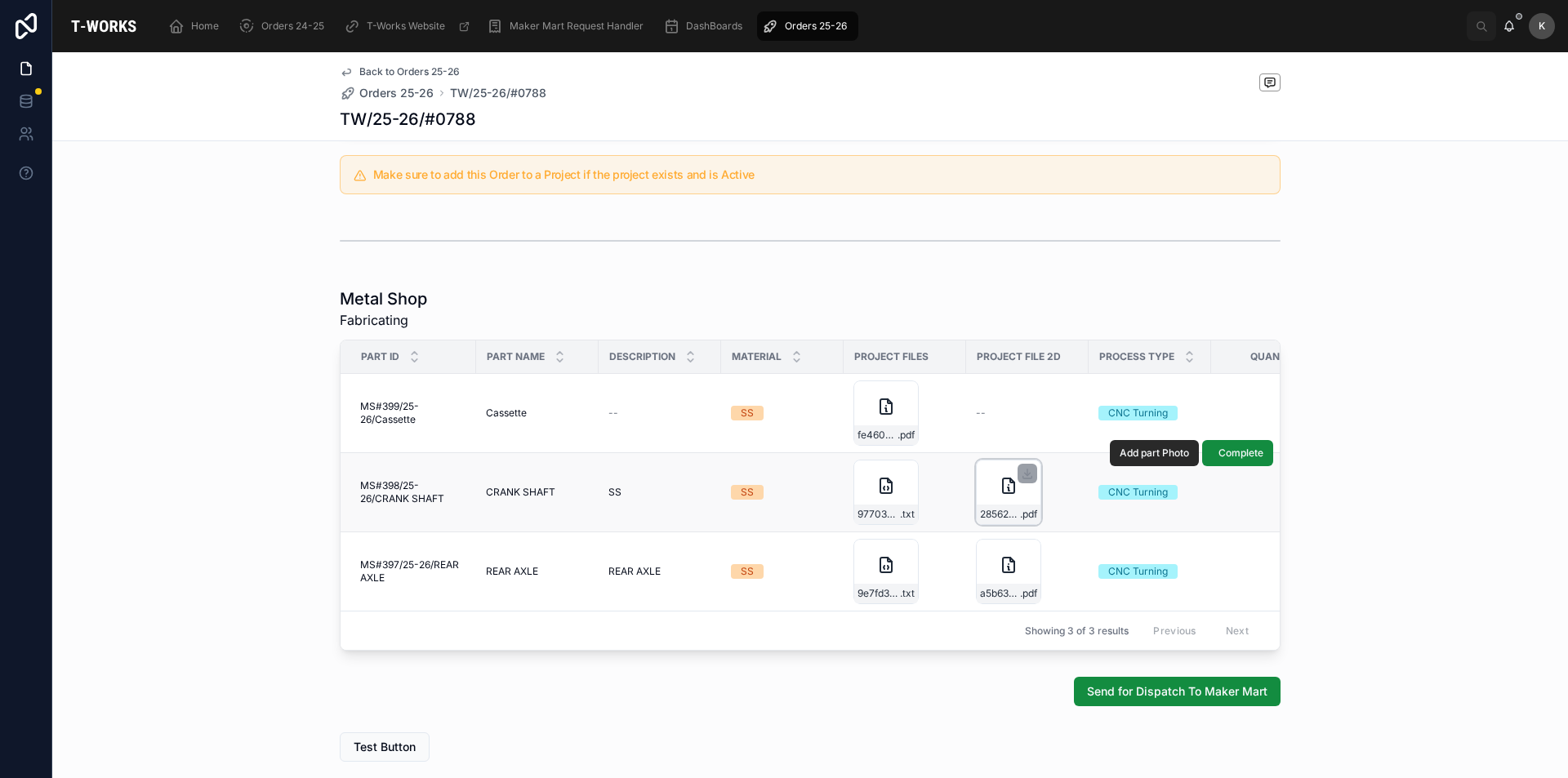
click at [1021, 466] on div at bounding box center [1028, 474] width 20 height 20
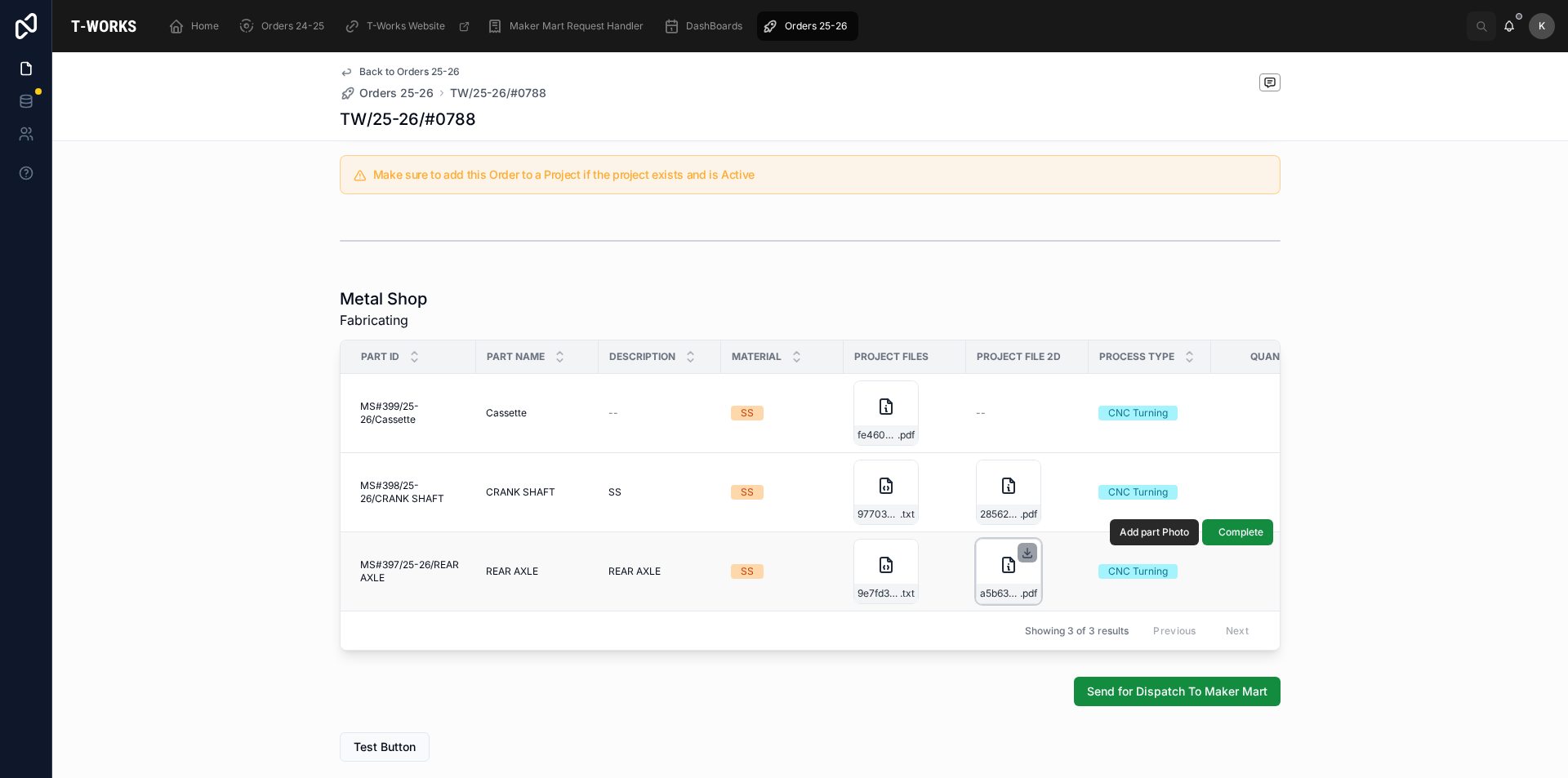
click at [1021, 550] on icon at bounding box center [1027, 552] width 13 height 13
click at [860, 424] on div "fe460dad-4484-48ff-bdf6-fc9e75011f10-CRANK-SHAFT .pdf" at bounding box center [886, 413] width 65 height 65
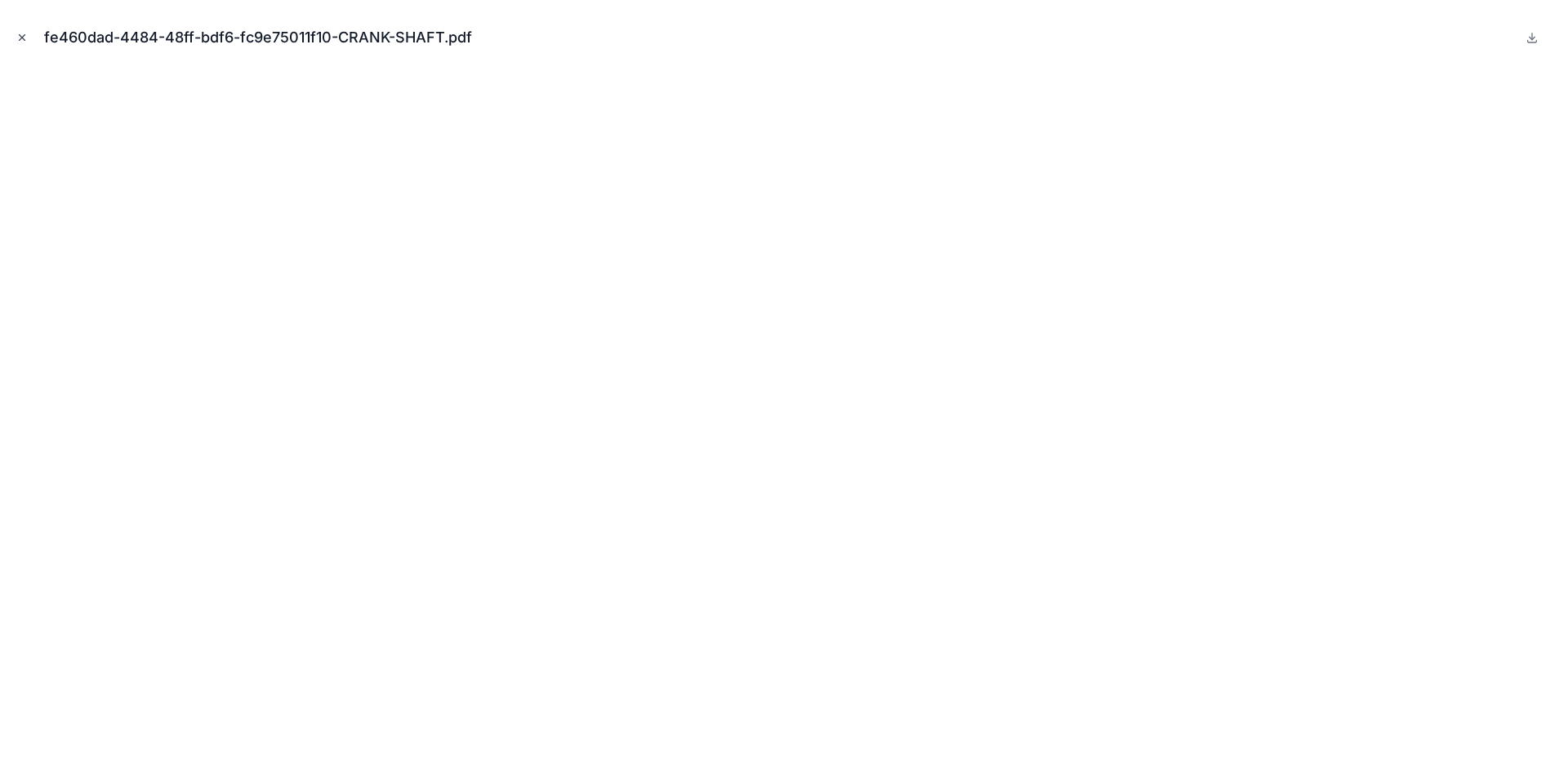
click at [23, 33] on icon "Close modal" at bounding box center [22, 38] width 12 height 12
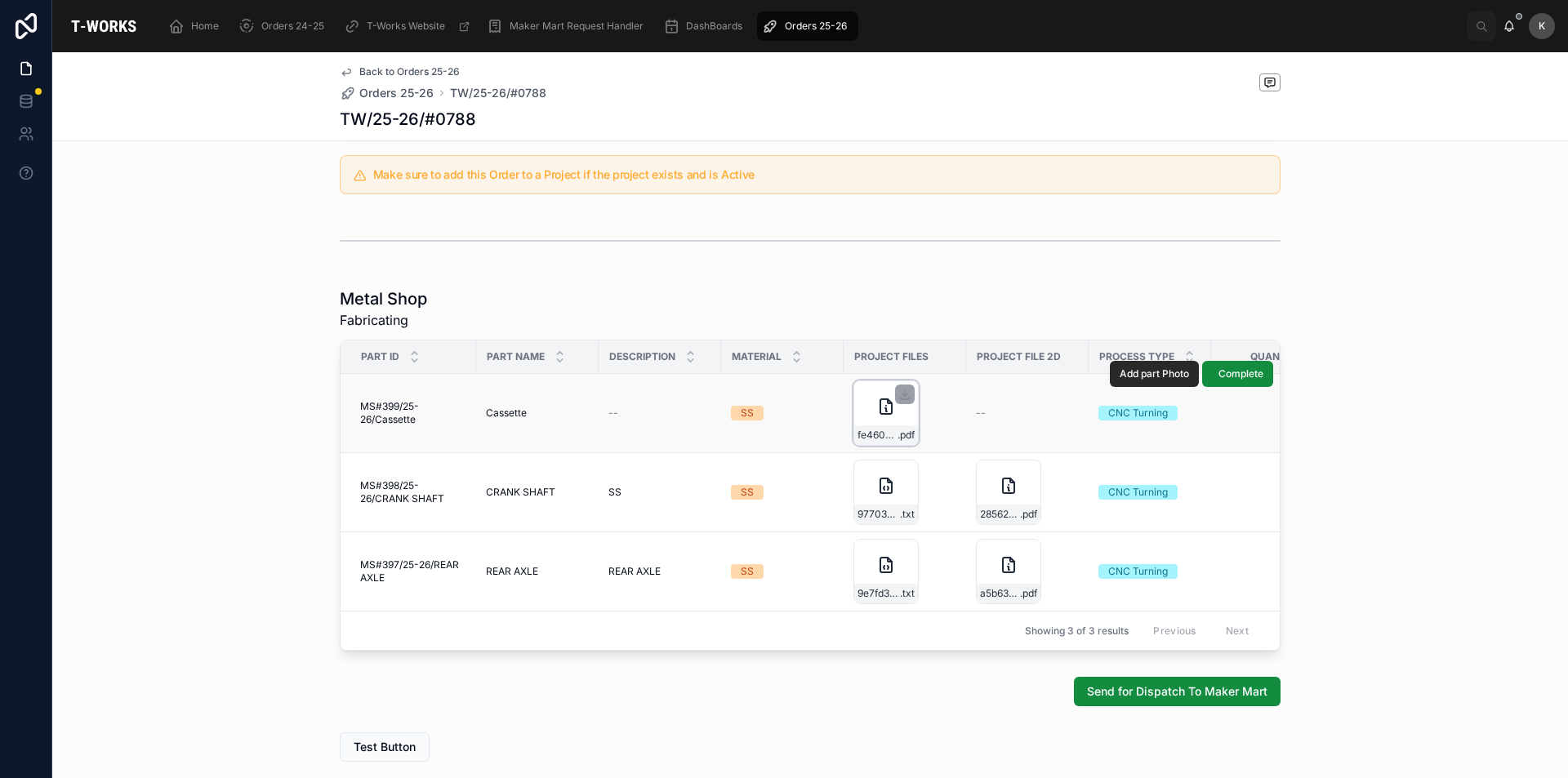
click at [876, 415] on icon at bounding box center [886, 406] width 20 height 20
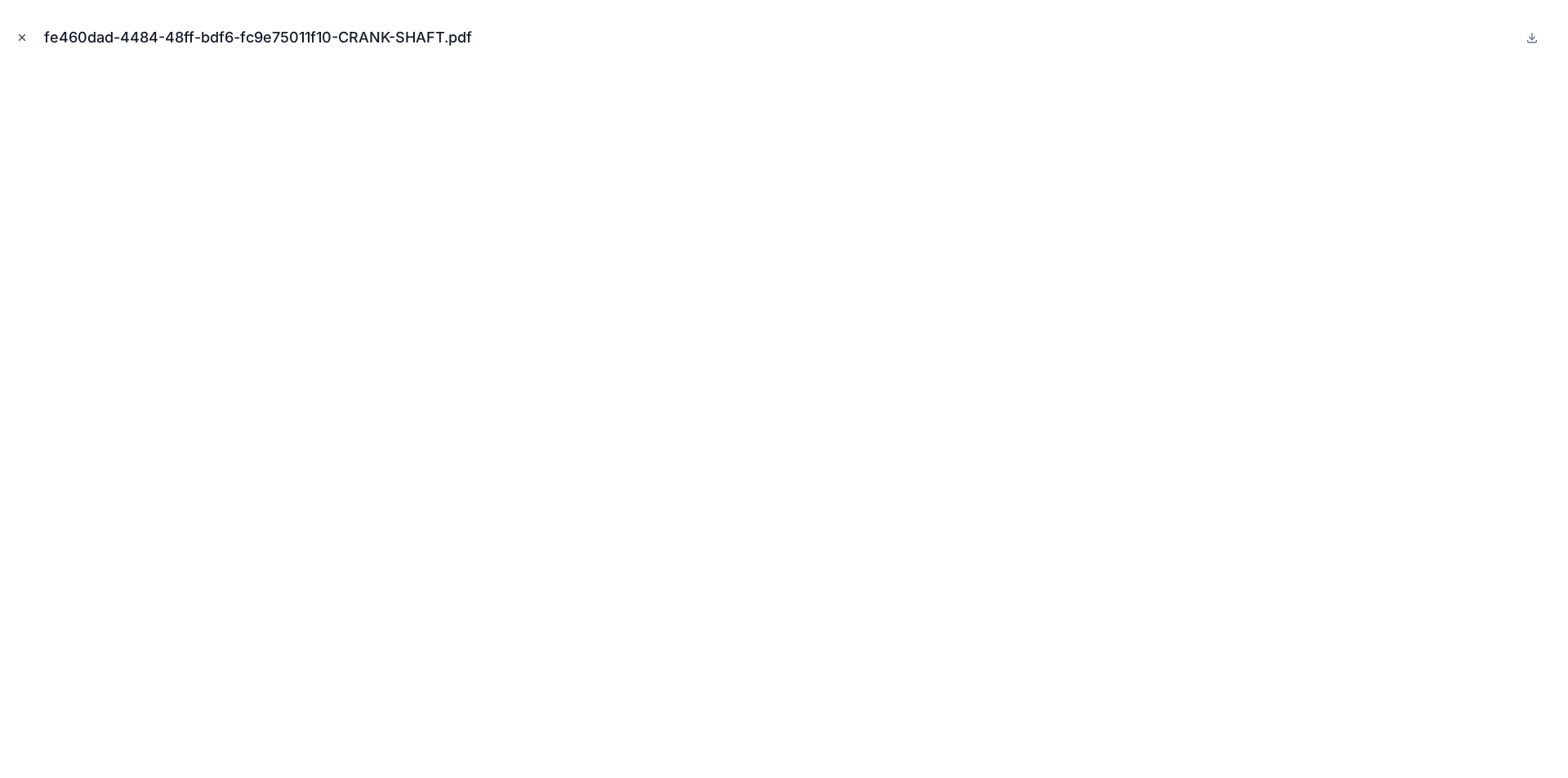
click at [16, 38] on icon "Close modal" at bounding box center [22, 38] width 12 height 12
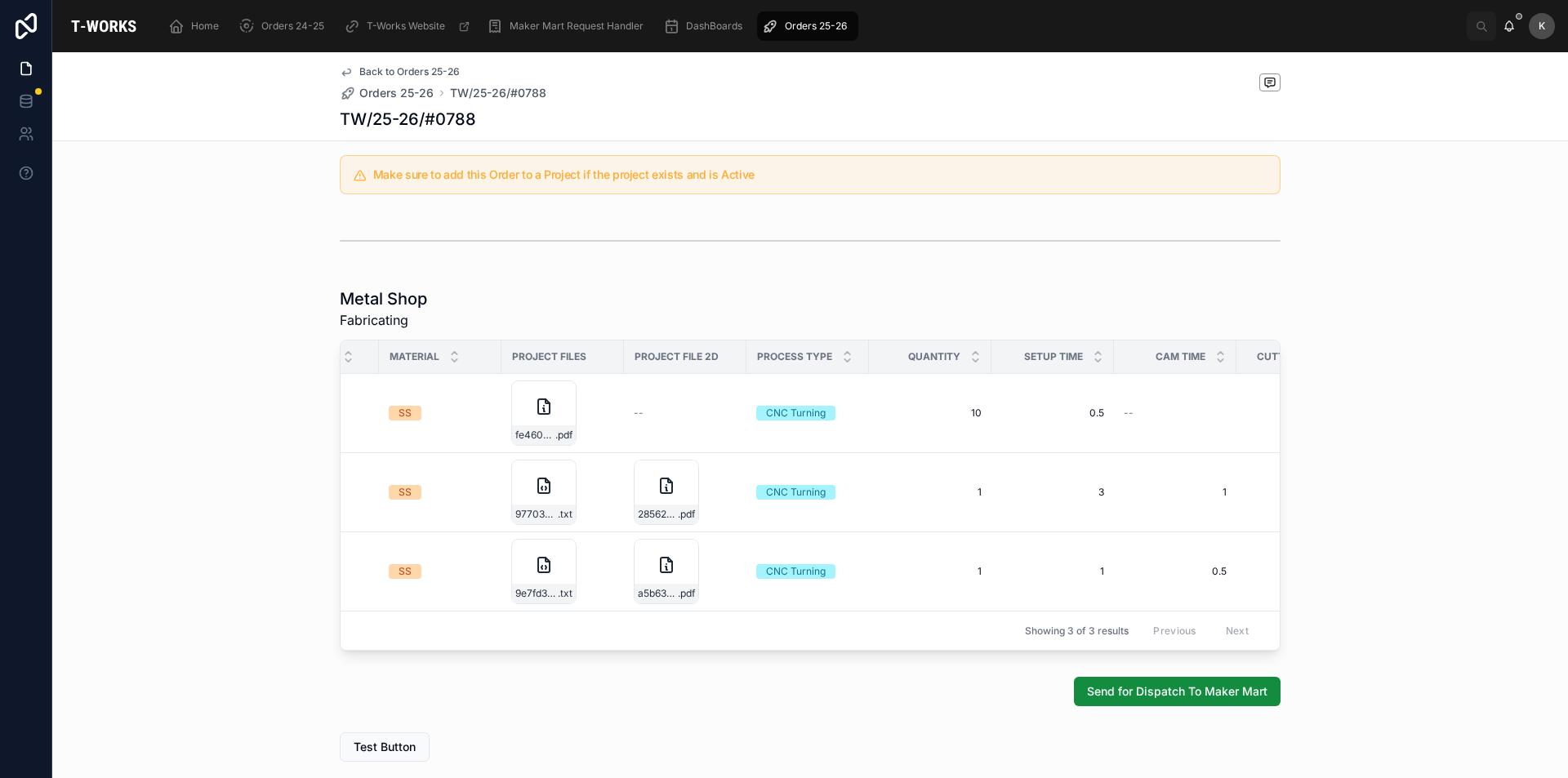
scroll to position [0, 350]
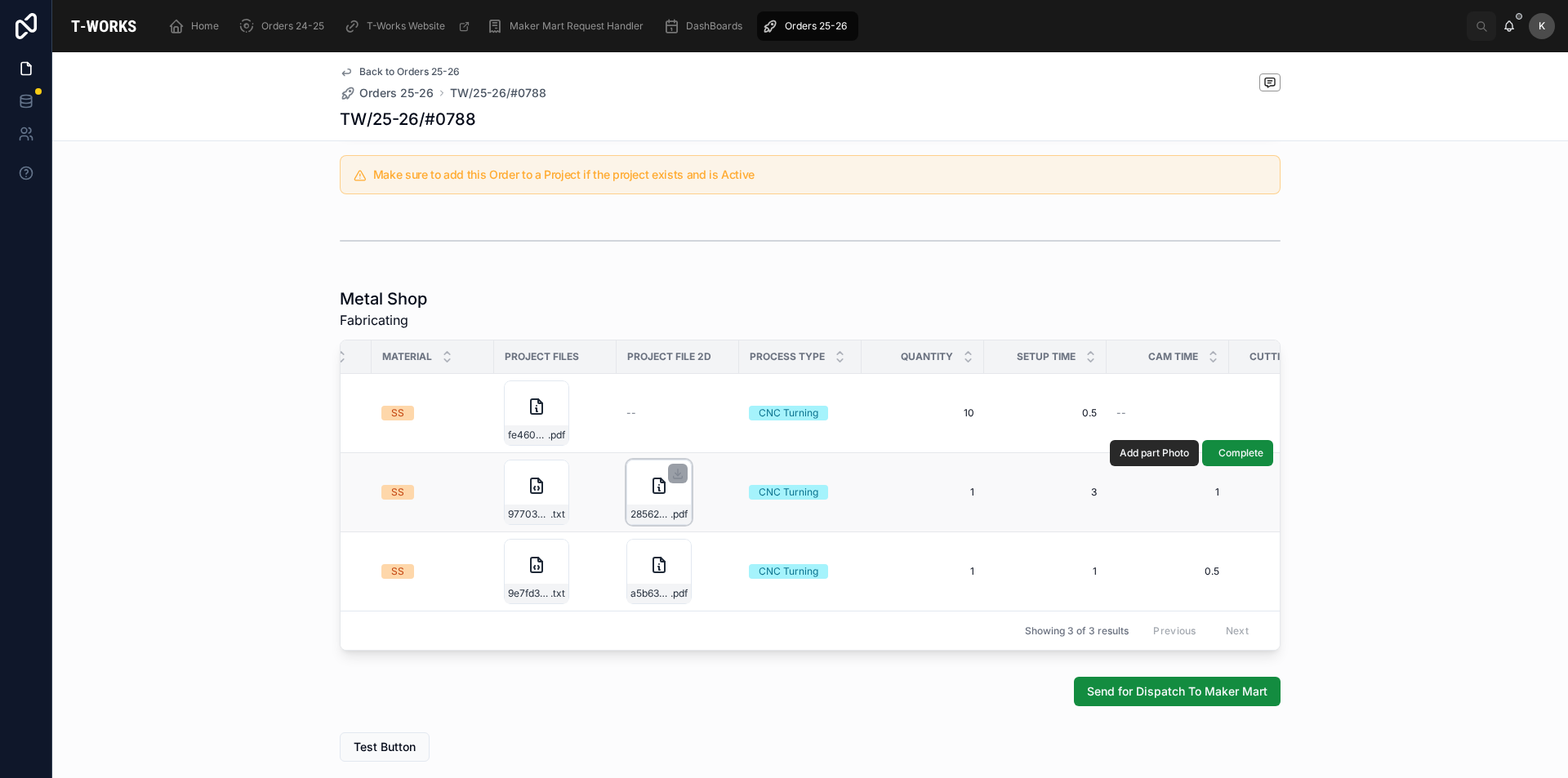
click at [649, 495] on icon at bounding box center [659, 486] width 20 height 20
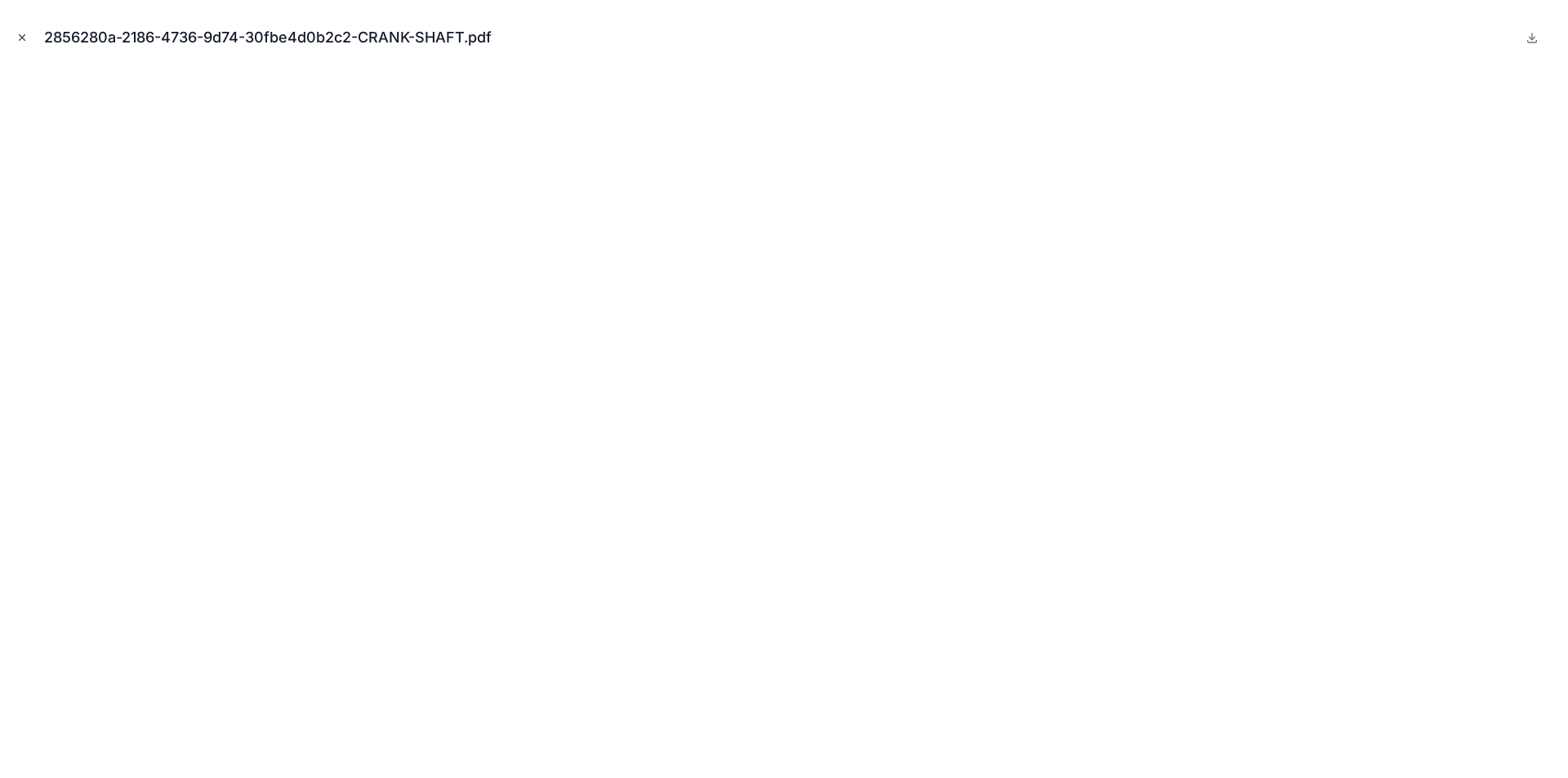
click at [22, 41] on icon "Close modal" at bounding box center [22, 38] width 12 height 12
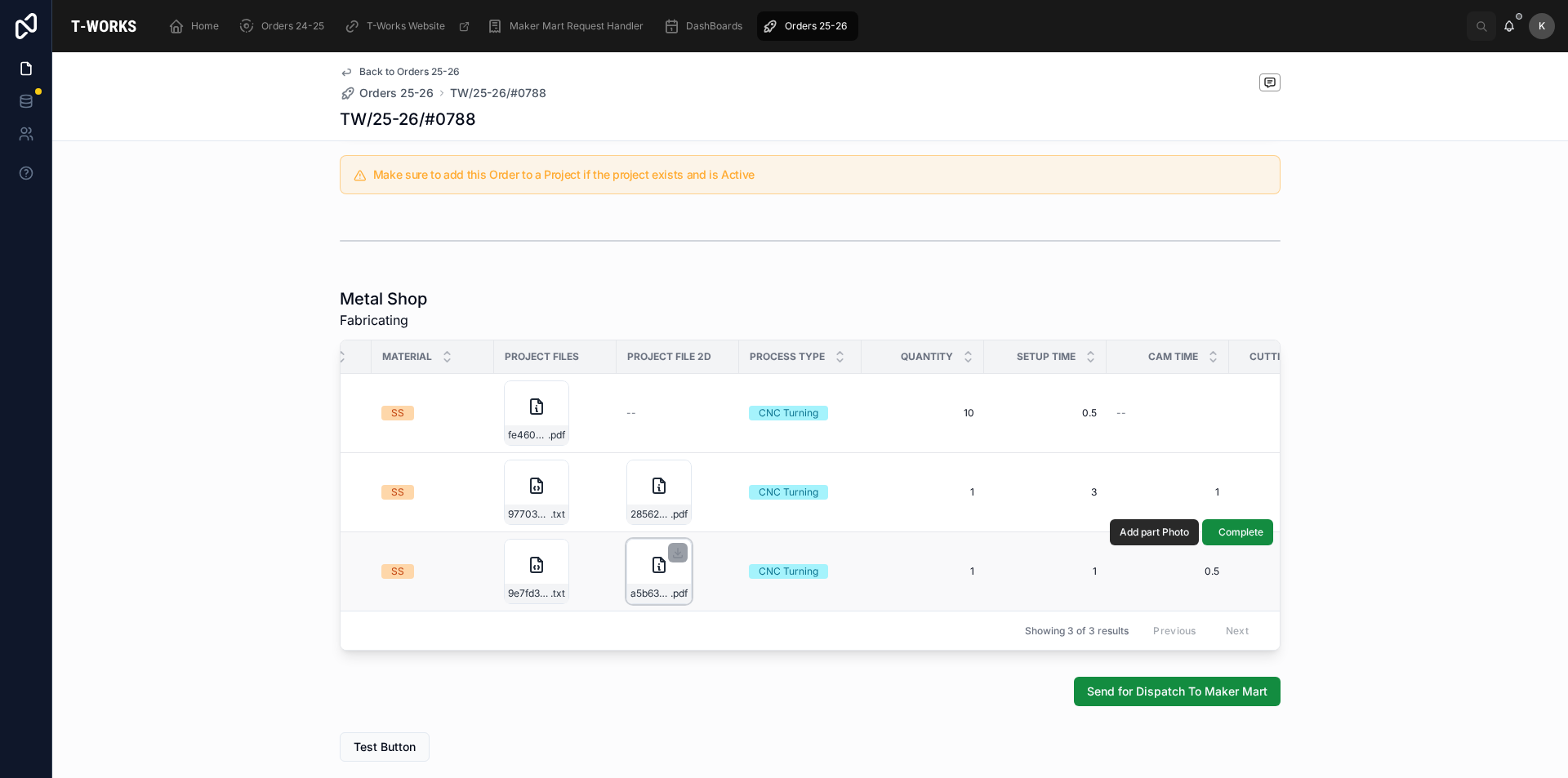
click at [637, 574] on div "a5b63c0d-24ea-4c57-9f58-6b438f39d8c0-REAR-AXLE .pdf" at bounding box center [659, 572] width 65 height 65
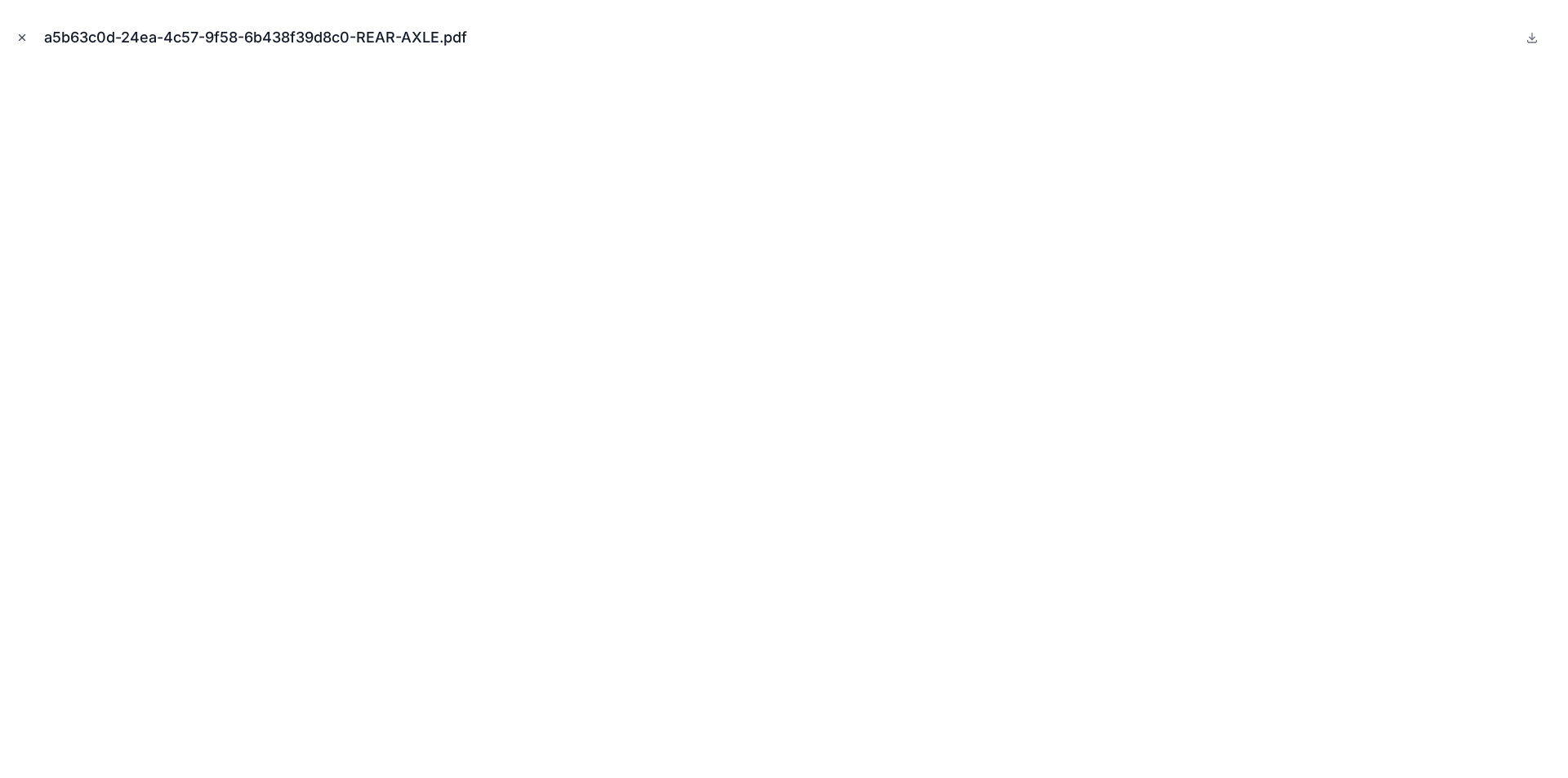
click at [22, 40] on icon "Close modal" at bounding box center [22, 38] width 12 height 12
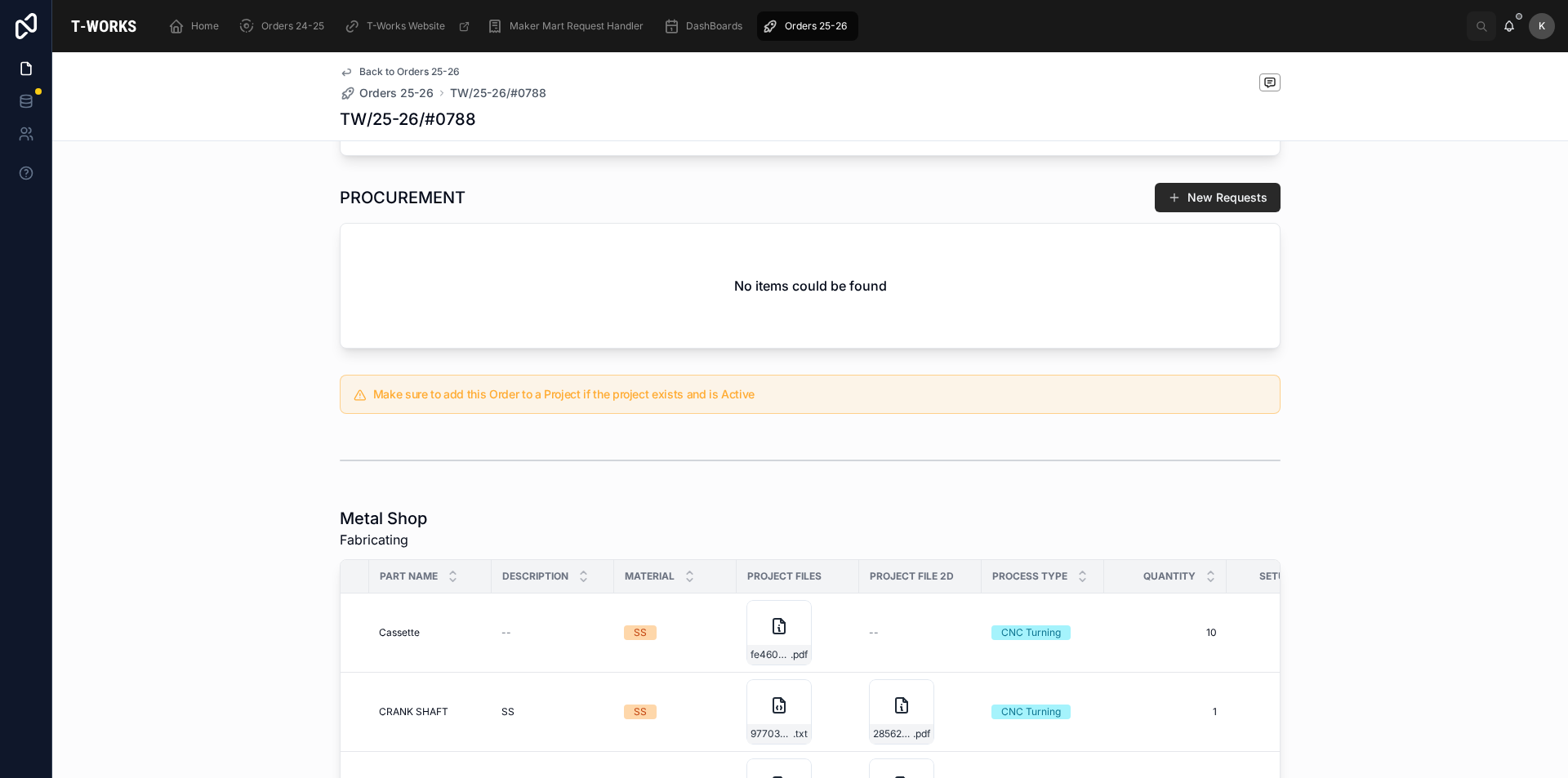
scroll to position [760, 0]
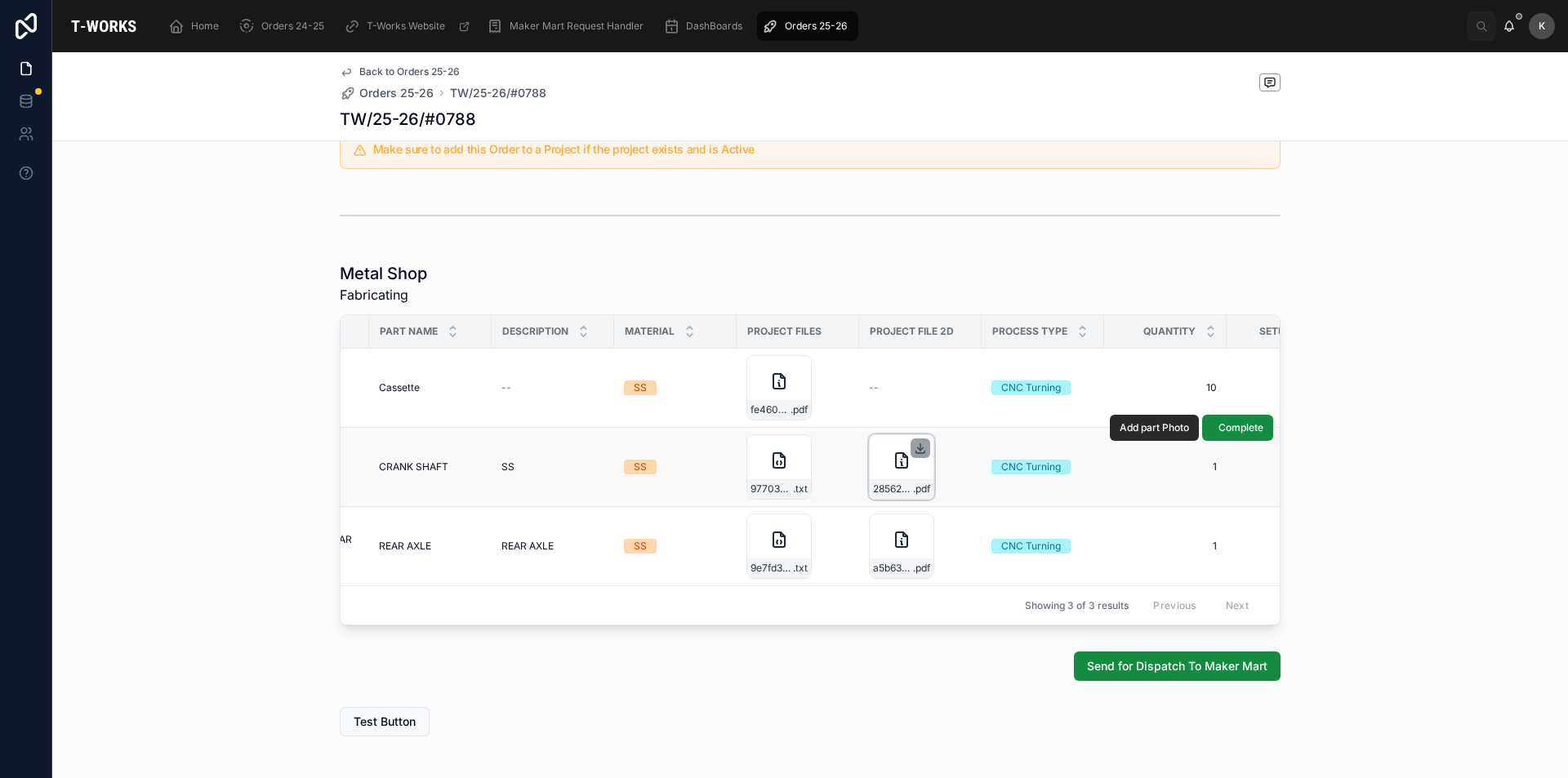
click at [921, 445] on icon at bounding box center [921, 447] width 0 height 7
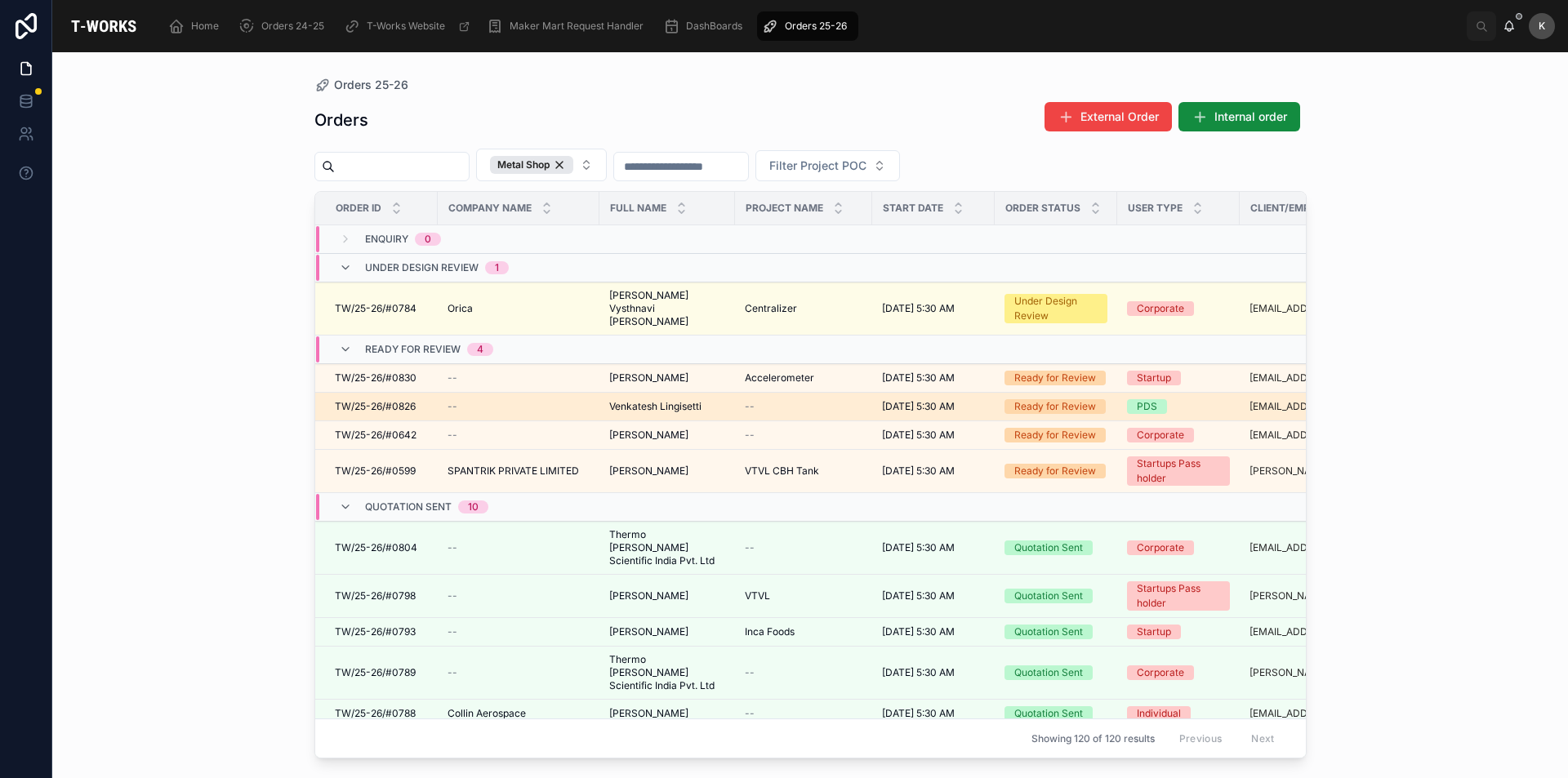
click at [639, 400] on span "Venkatesh Lingisetti" at bounding box center [655, 406] width 92 height 13
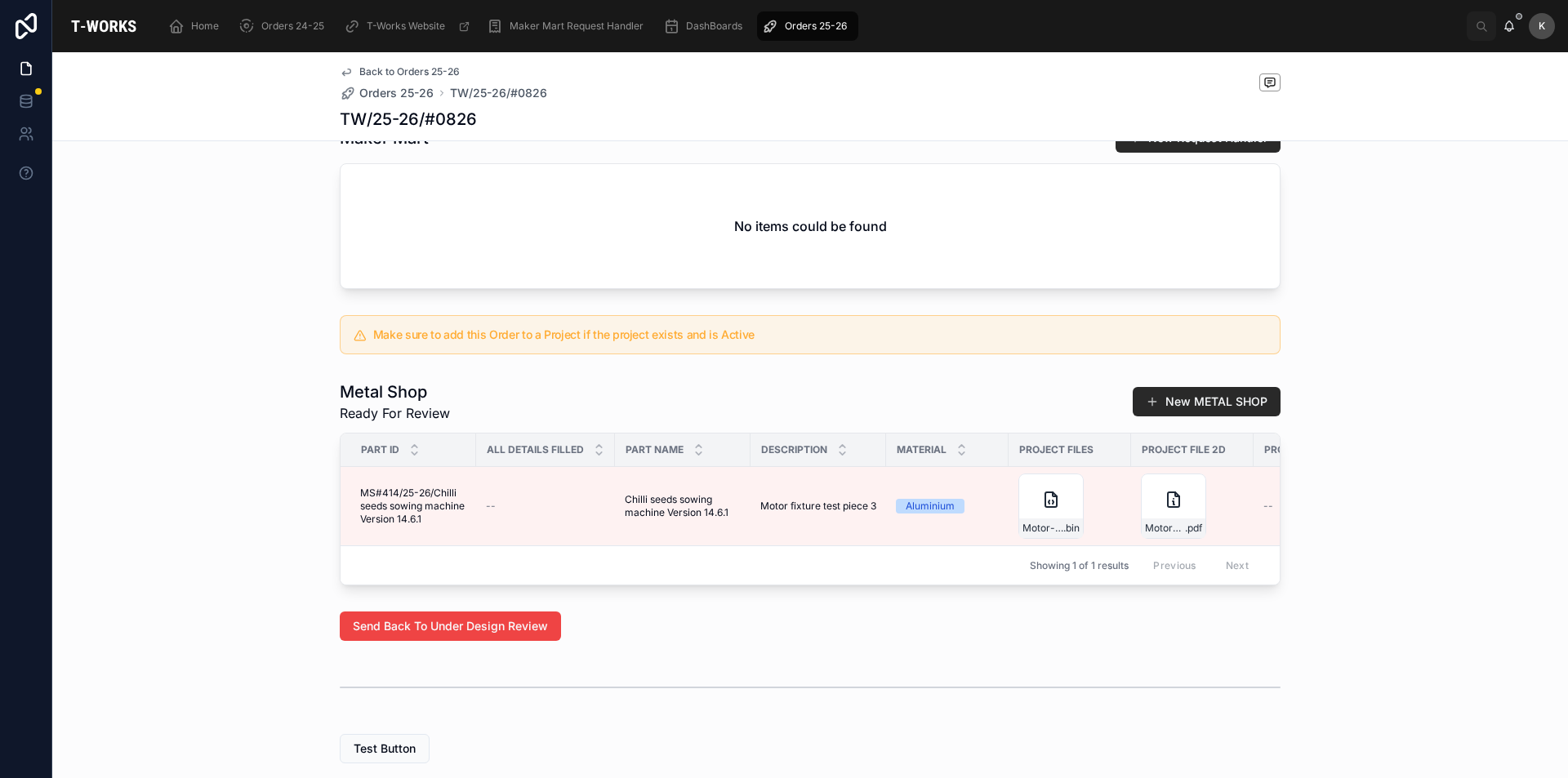
scroll to position [529, 0]
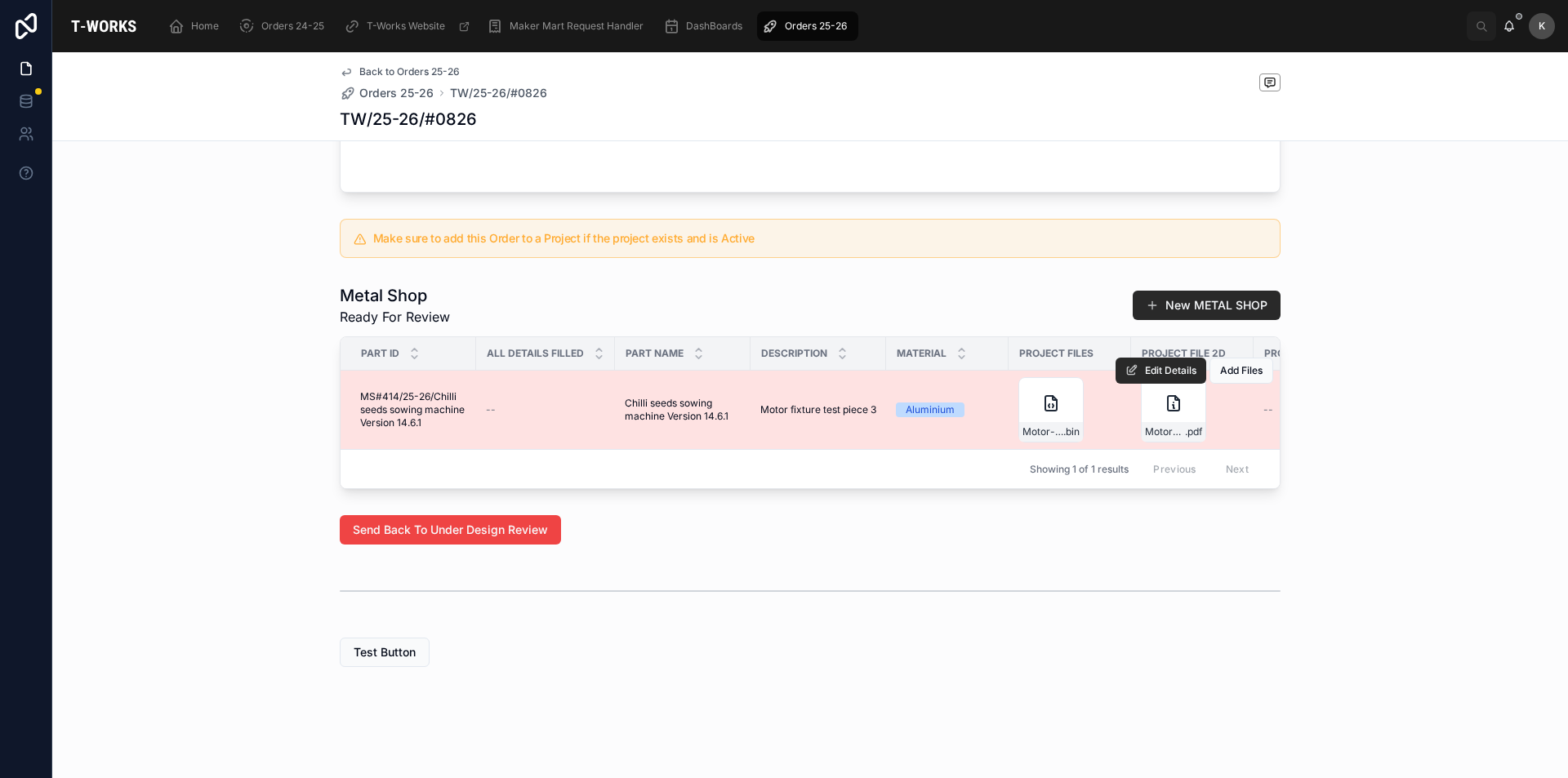
click at [1158, 396] on div "Edit Details Add Files" at bounding box center [1193, 370] width 158 height 78
click at [1152, 402] on div "Motor-fixture-test-piece-3 .pdf" at bounding box center [1174, 410] width 65 height 65
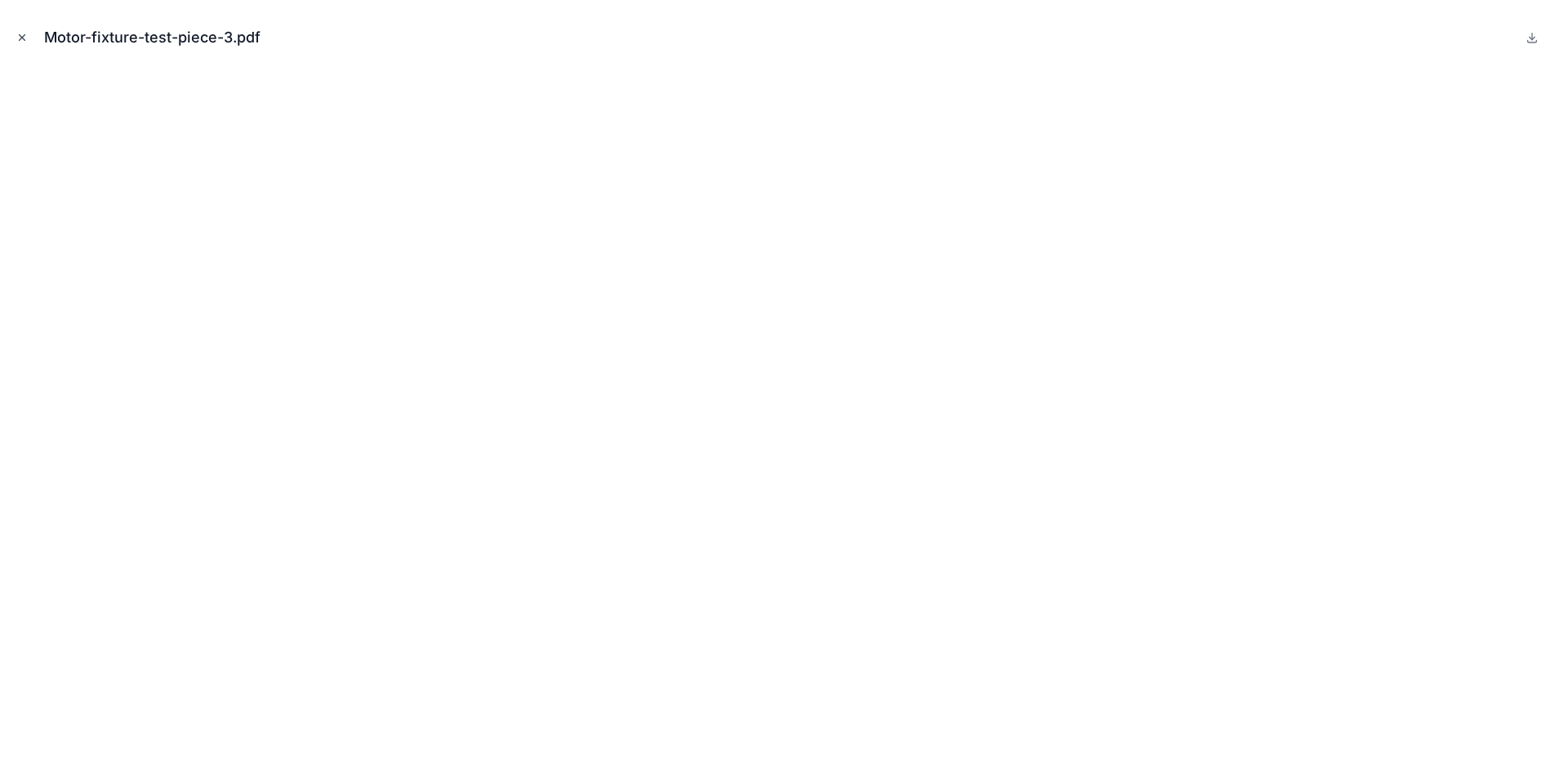
click at [24, 36] on icon "Close modal" at bounding box center [23, 38] width 6 height 6
